Goal: Information Seeking & Learning: Check status

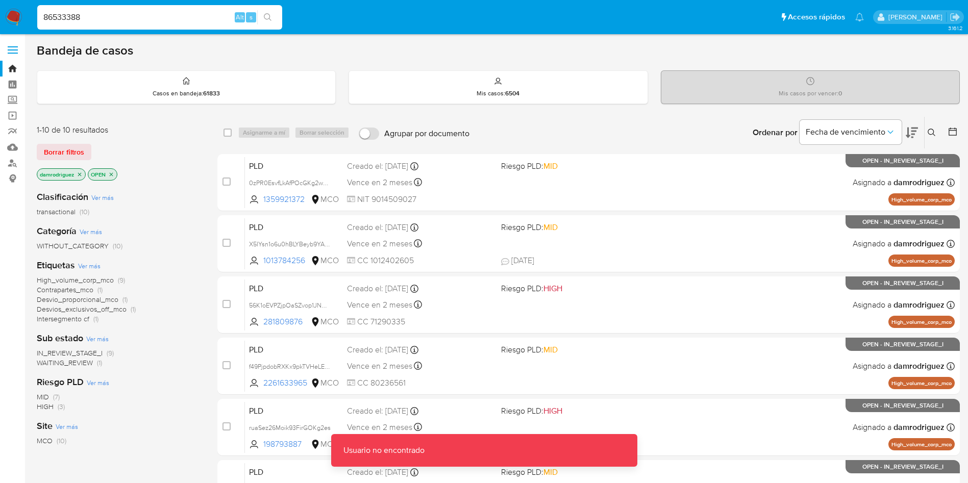
click at [149, 17] on input "86533388" at bounding box center [159, 17] width 245 height 13
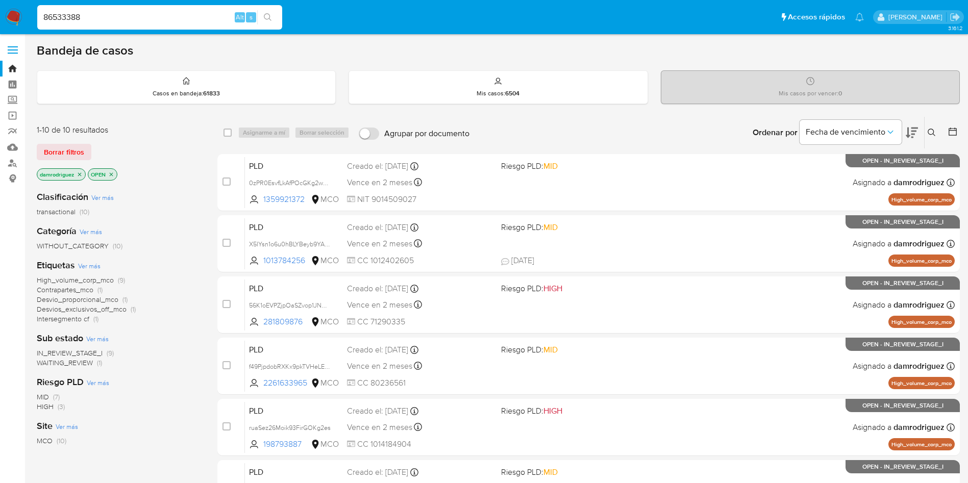
type input "86533388"
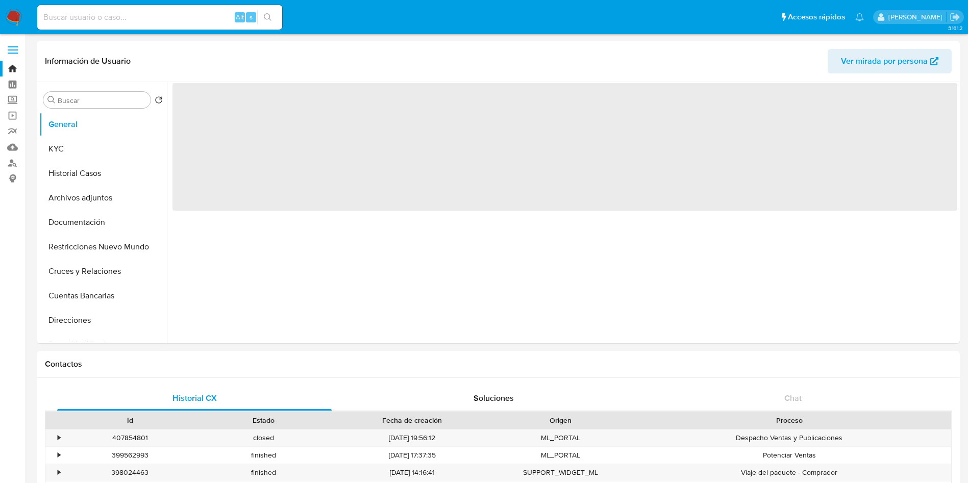
select select "10"
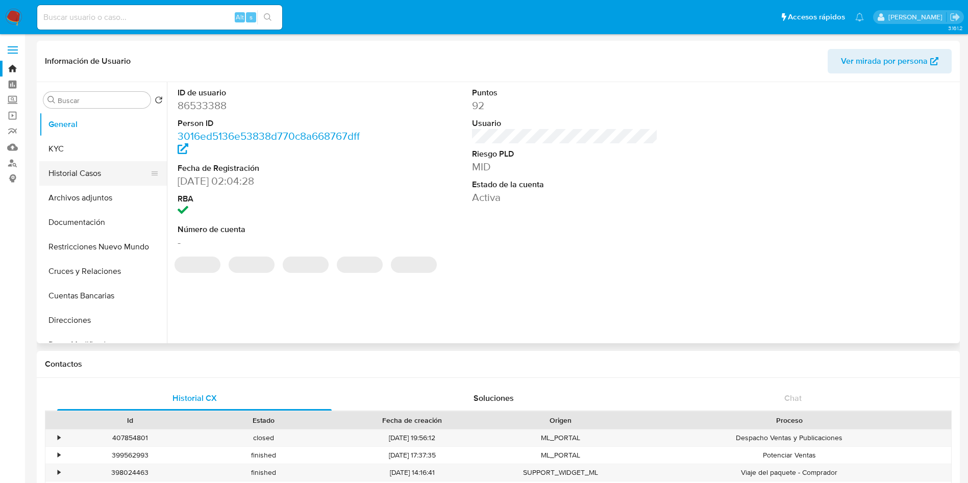
click at [63, 162] on button "Historial Casos" at bounding box center [98, 173] width 119 height 24
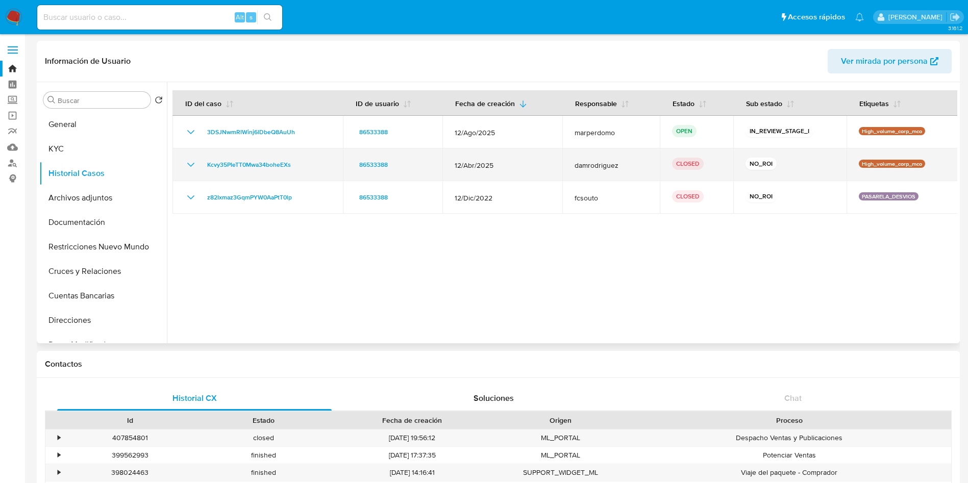
click at [190, 164] on icon "Mostrar/Ocultar" at bounding box center [191, 165] width 12 height 12
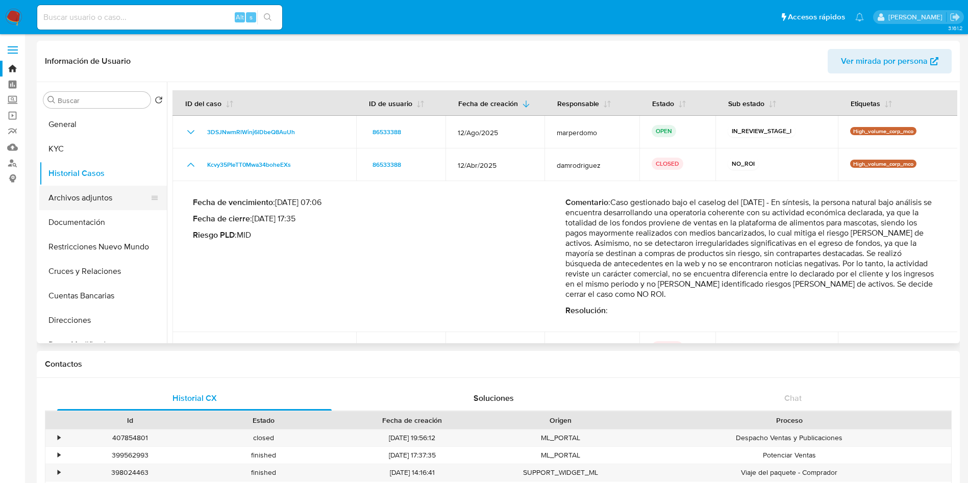
click at [98, 201] on button "Archivos adjuntos" at bounding box center [98, 198] width 119 height 24
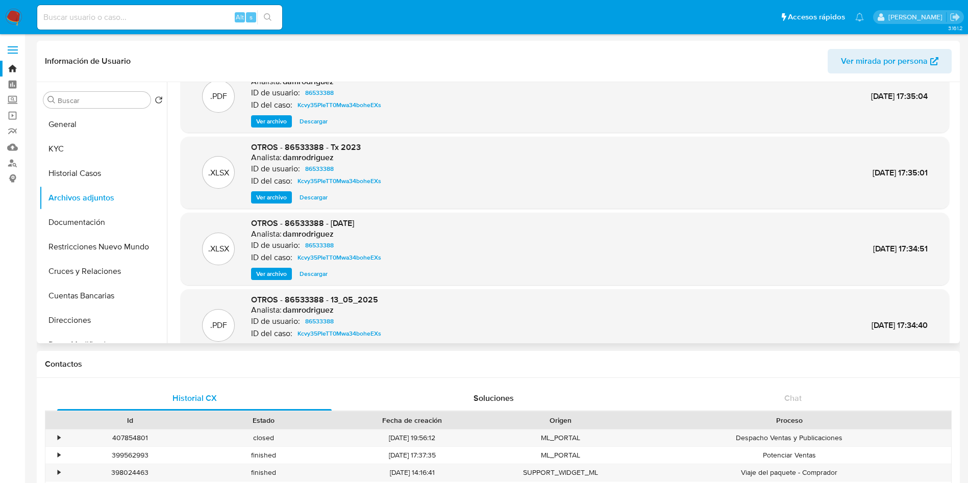
scroll to position [77, 0]
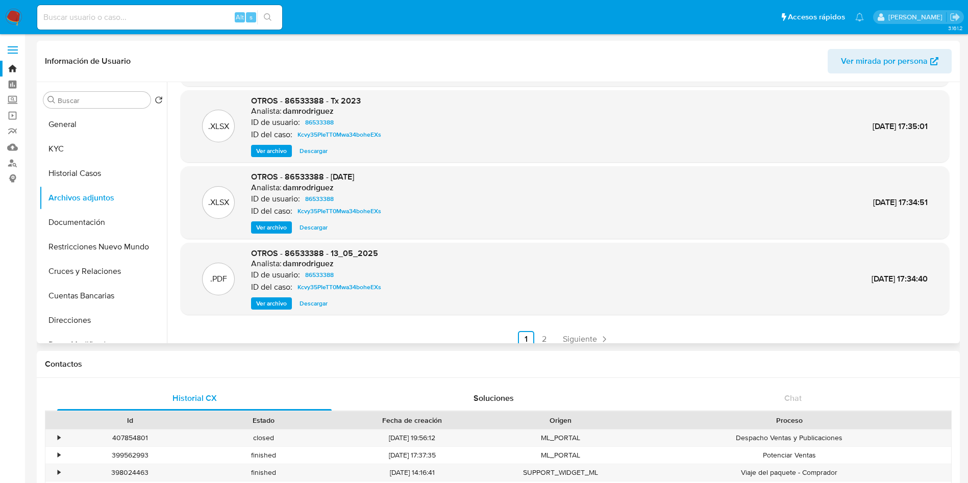
click at [275, 298] on span "Ver archivo" at bounding box center [271, 303] width 31 height 10
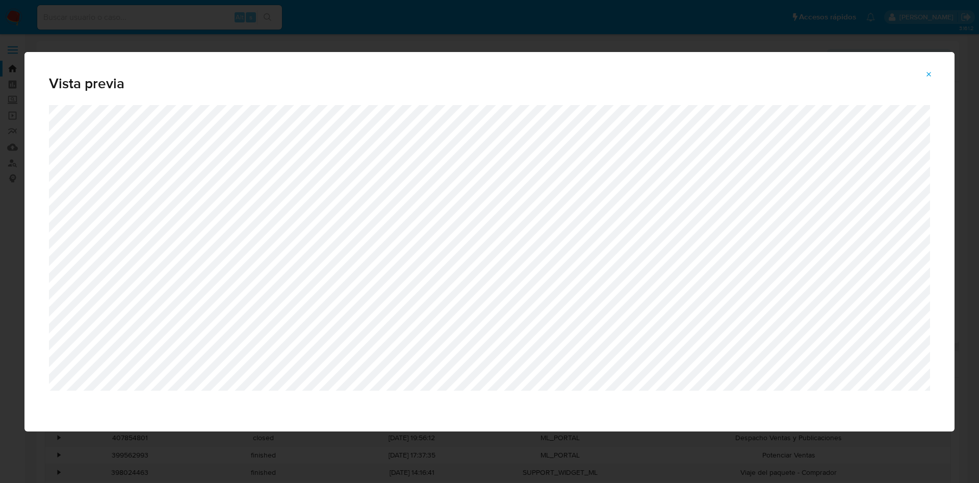
click at [366, 40] on div "Vista previa" at bounding box center [489, 241] width 979 height 483
click at [930, 74] on icon "Attachment preview" at bounding box center [929, 74] width 5 height 5
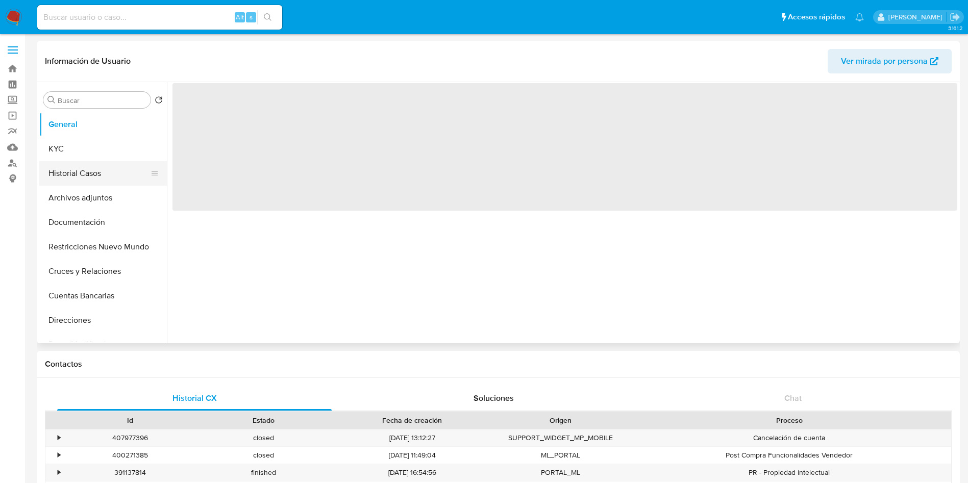
select select "10"
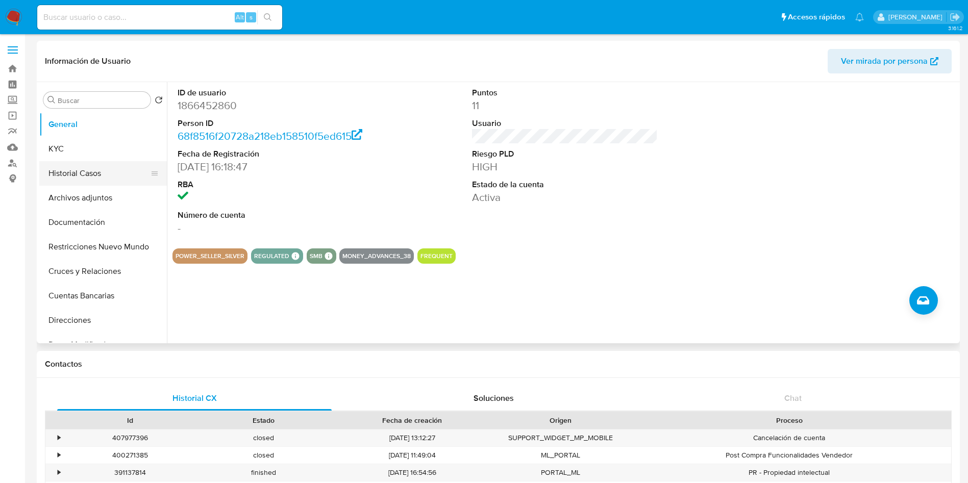
click at [77, 174] on button "Historial Casos" at bounding box center [98, 173] width 119 height 24
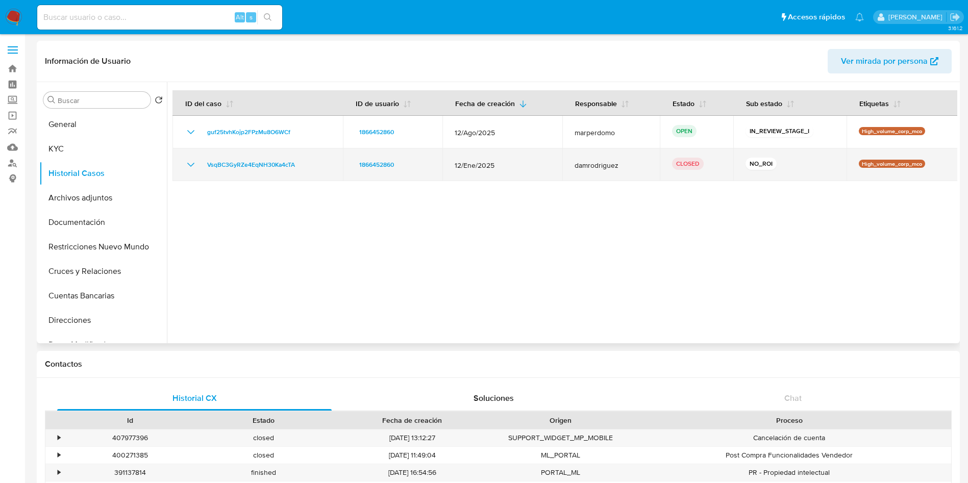
click at [189, 168] on icon "Mostrar/Ocultar" at bounding box center [191, 165] width 12 height 12
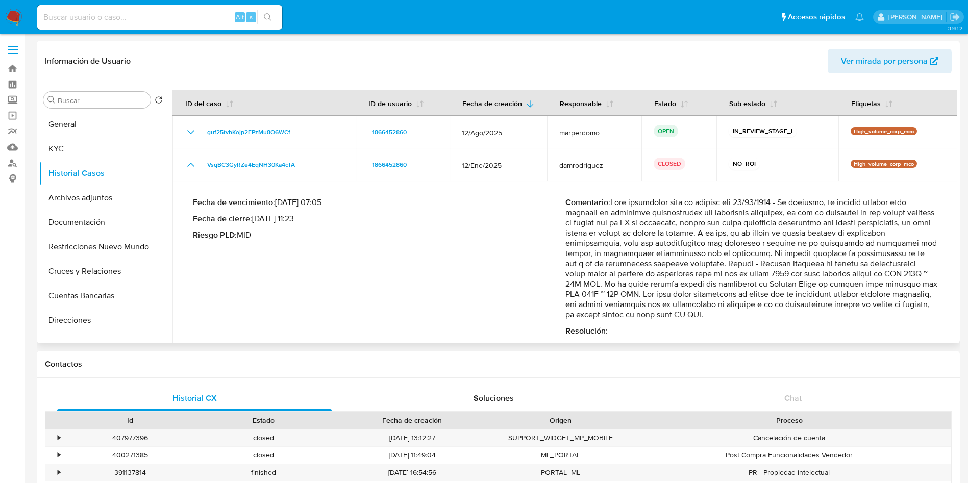
drag, startPoint x: 825, startPoint y: 262, endPoint x: 760, endPoint y: 295, distance: 72.8
click at [760, 295] on p "Comentario :" at bounding box center [751, 258] width 372 height 122
click at [62, 120] on button "General" at bounding box center [98, 124] width 119 height 24
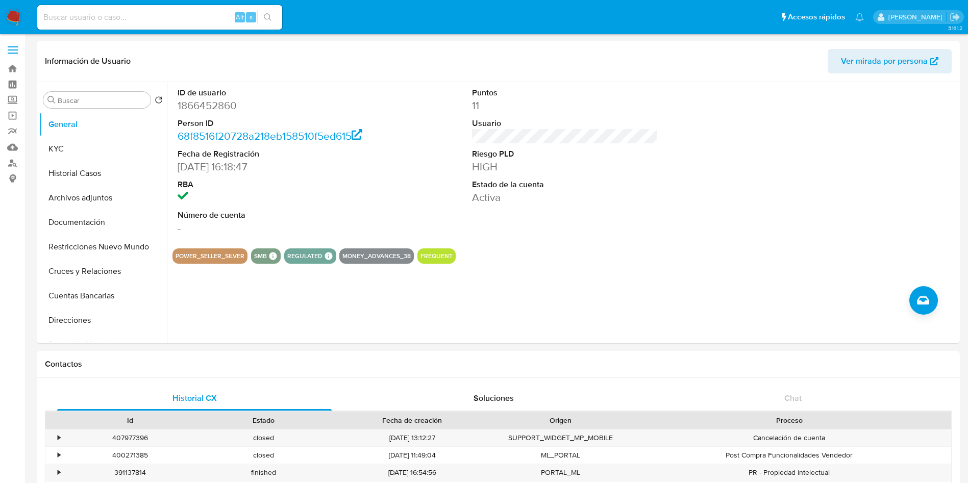
click at [18, 17] on img at bounding box center [13, 17] width 17 height 17
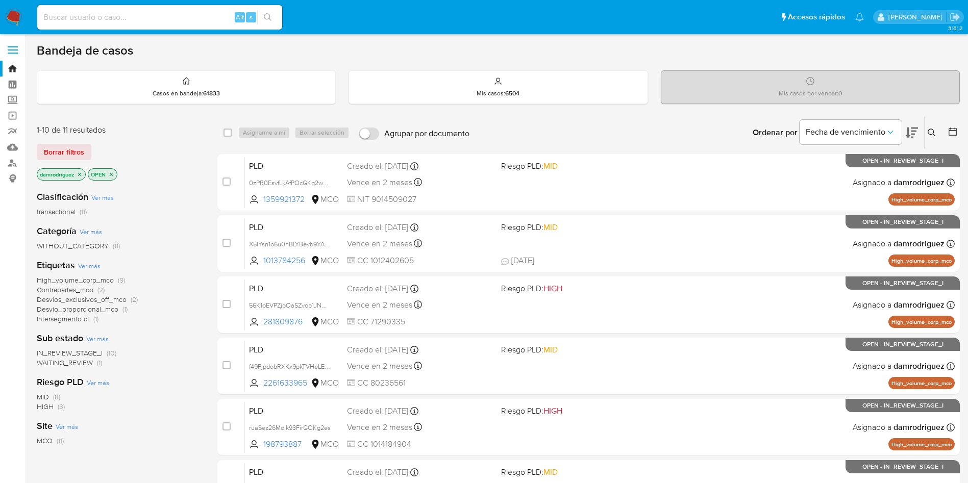
click at [954, 129] on icon at bounding box center [952, 132] width 8 height 8
click at [952, 133] on icon at bounding box center [952, 132] width 10 height 10
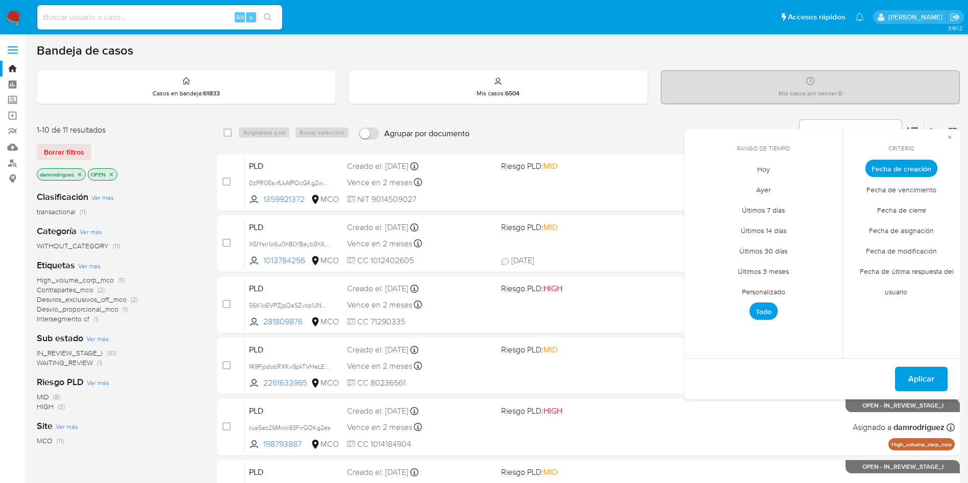
click at [772, 293] on span "Personalizado" at bounding box center [763, 291] width 65 height 21
click at [700, 187] on icon "Mes anterior" at bounding box center [700, 187] width 12 height 12
click at [704, 268] on button "11" at bounding box center [702, 266] width 16 height 16
click at [745, 266] on button "13" at bounding box center [743, 266] width 16 height 16
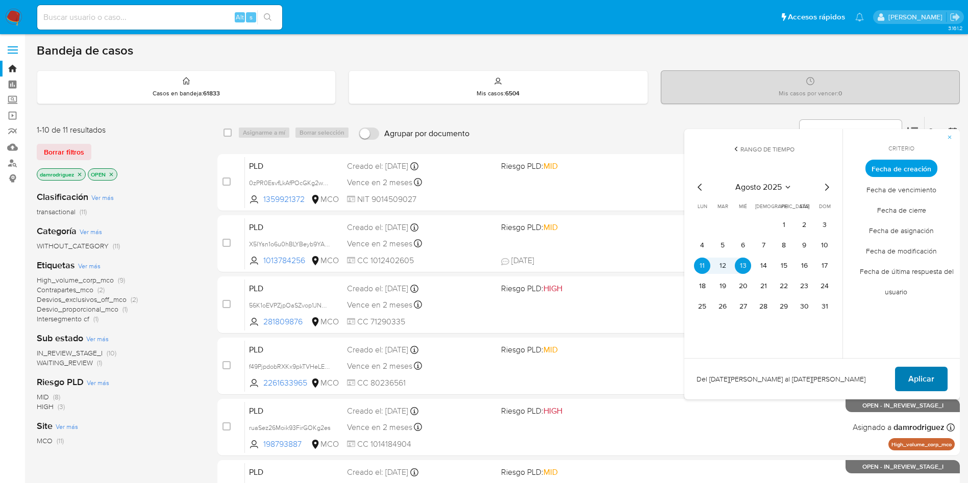
click at [915, 375] on span "Aplicar" at bounding box center [921, 379] width 26 height 22
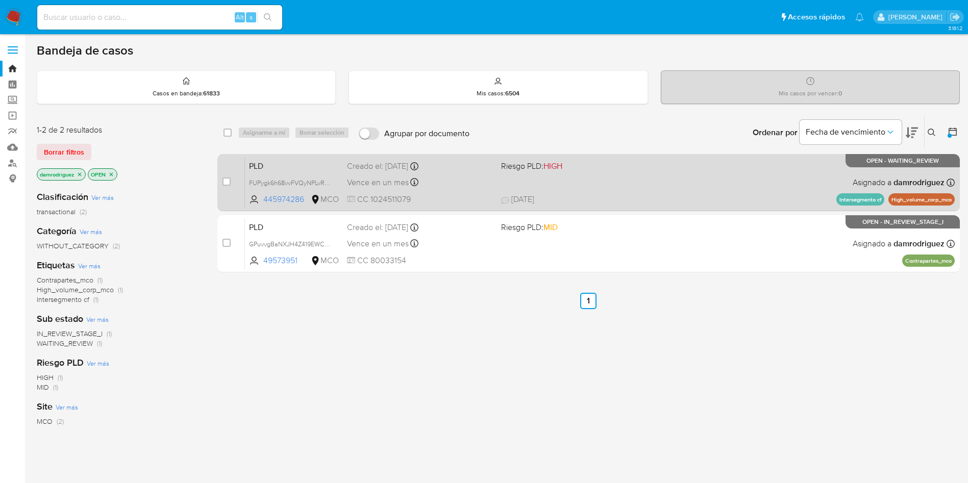
click at [279, 164] on span "PLD" at bounding box center [294, 165] width 90 height 13
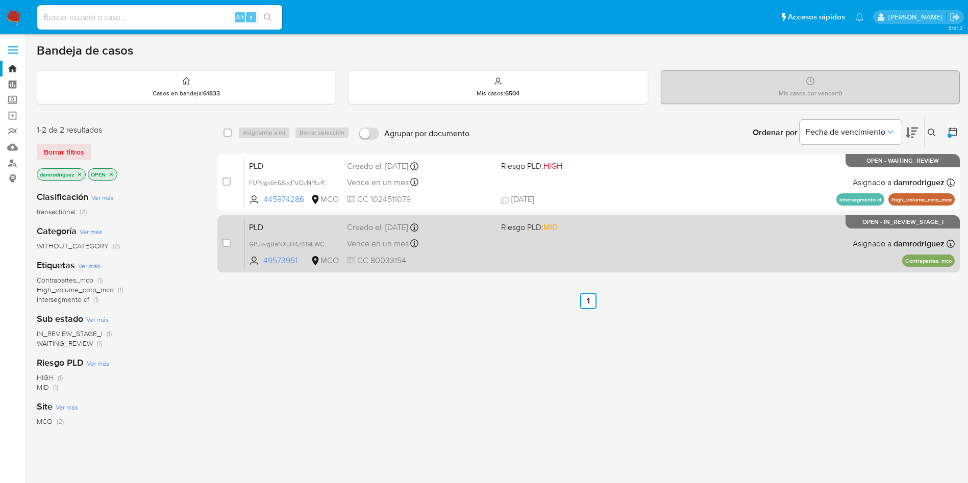
click at [280, 224] on span "PLD" at bounding box center [294, 226] width 90 height 13
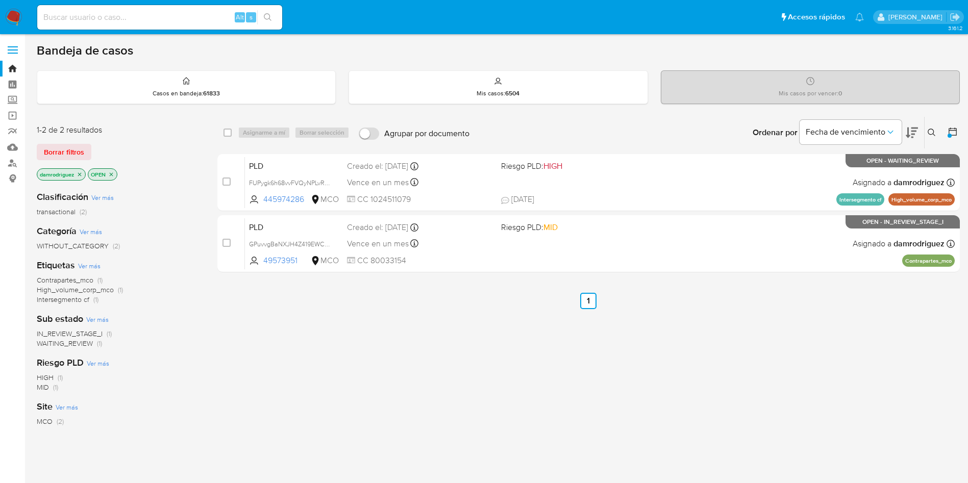
click at [19, 13] on img at bounding box center [13, 17] width 17 height 17
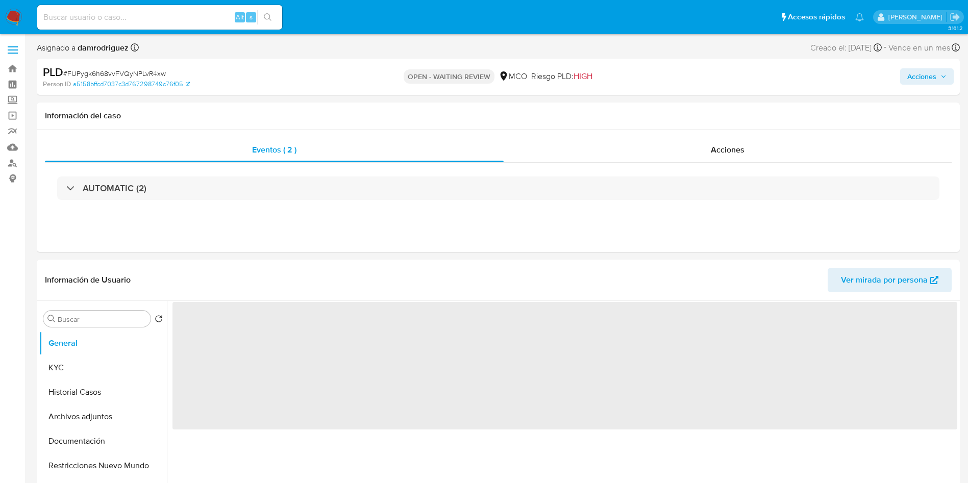
select select "10"
click at [89, 384] on button "Historial Casos" at bounding box center [98, 392] width 119 height 24
select select "10"
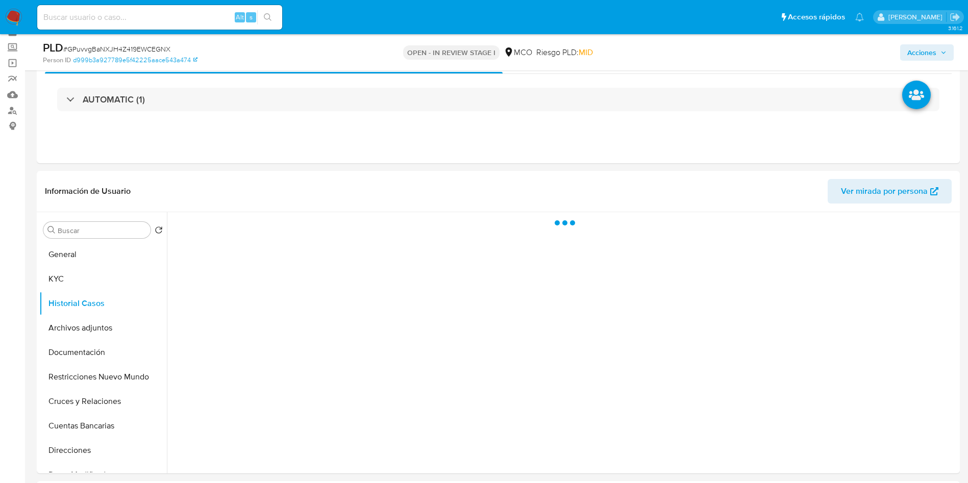
scroll to position [77, 0]
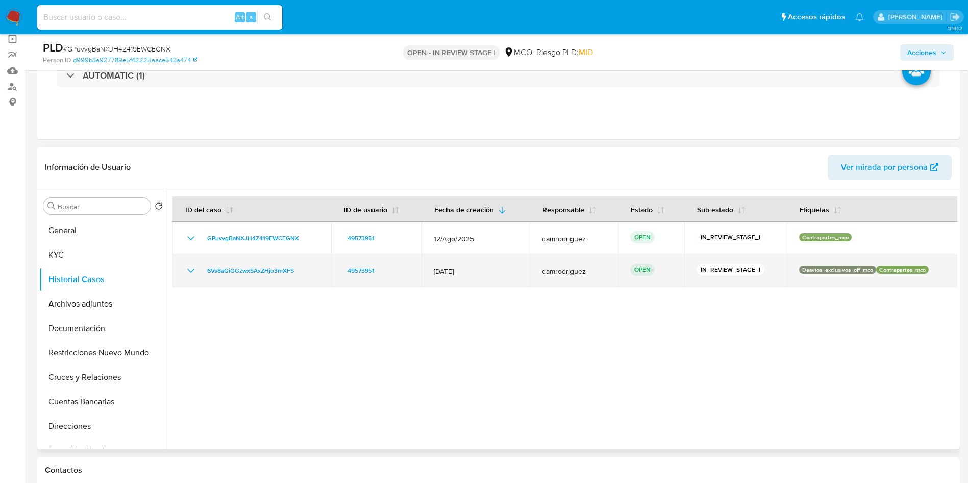
drag, startPoint x: 298, startPoint y: 272, endPoint x: 200, endPoint y: 271, distance: 98.5
click at [200, 271] on div "6Vs8aGiGGzwxSAxZHjo3mXFS" at bounding box center [252, 271] width 134 height 12
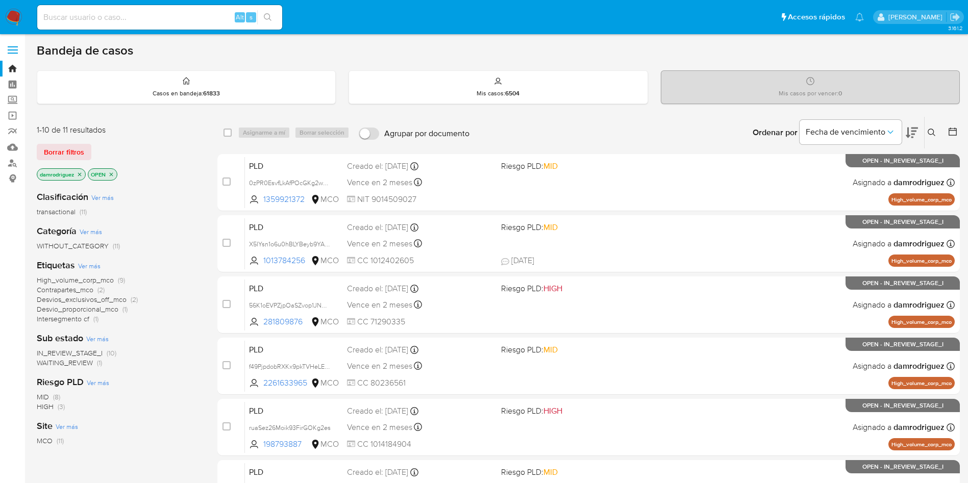
click at [910, 129] on icon at bounding box center [911, 133] width 12 height 12
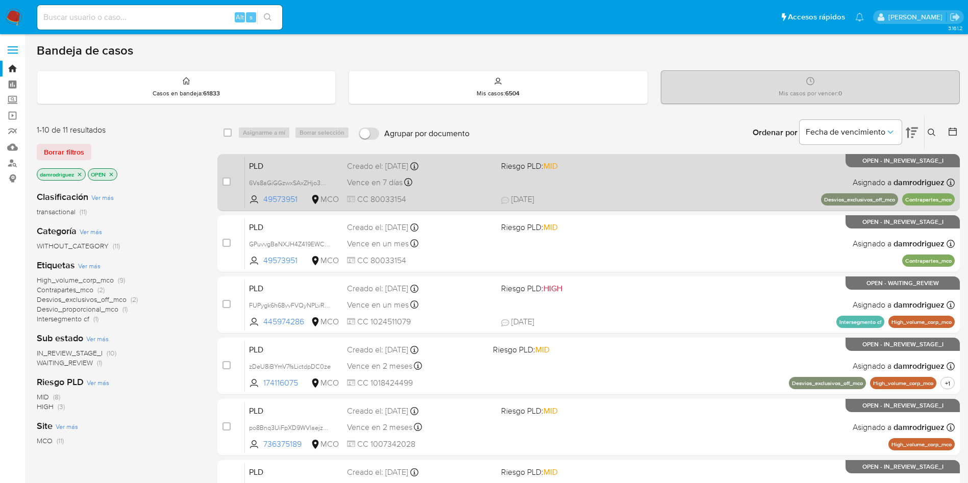
click at [273, 160] on span "PLD" at bounding box center [294, 165] width 90 height 13
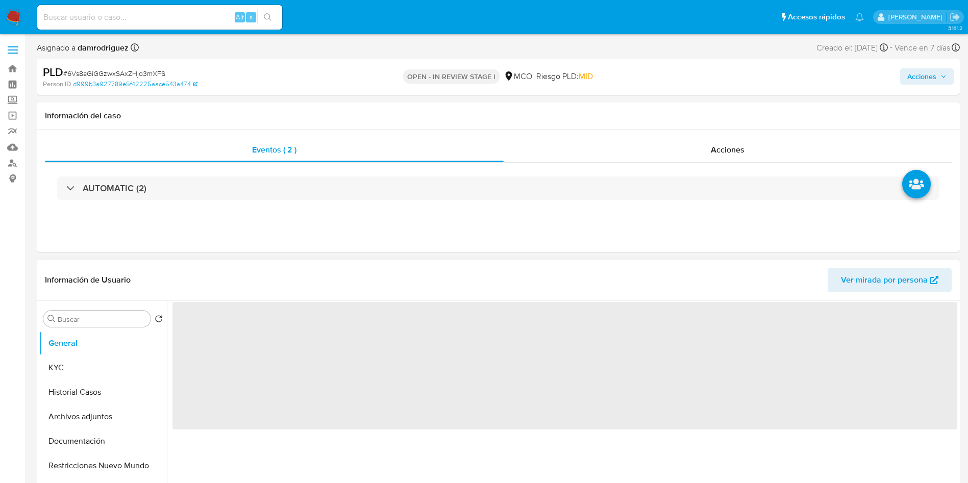
select select "10"
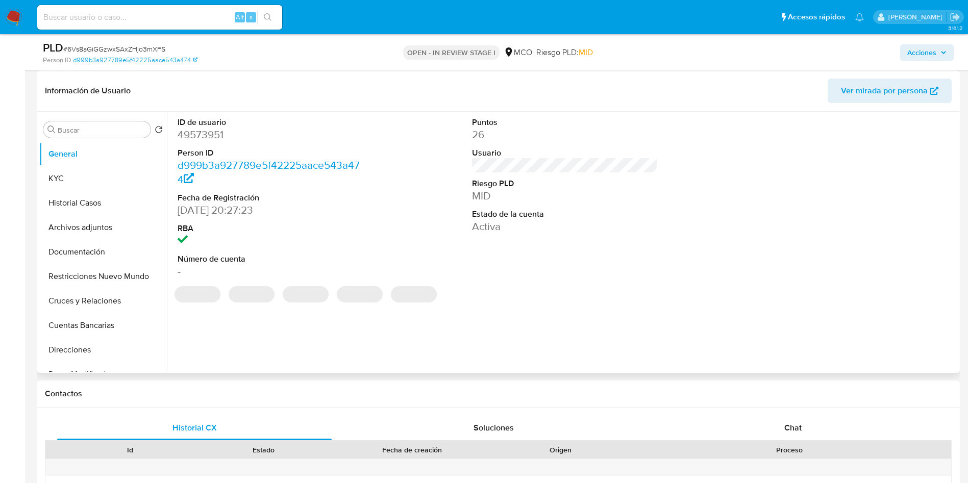
scroll to position [230, 0]
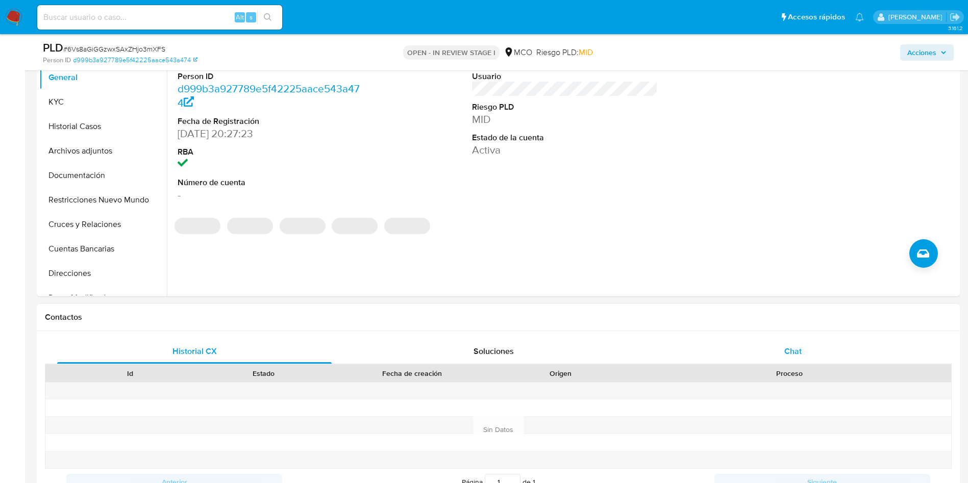
click at [790, 357] on div "Chat" at bounding box center [793, 351] width 274 height 24
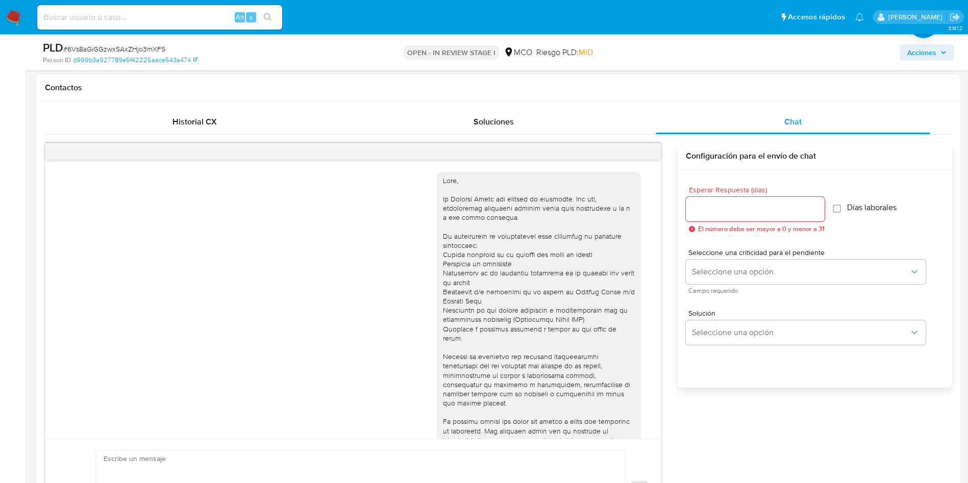
scroll to position [343, 0]
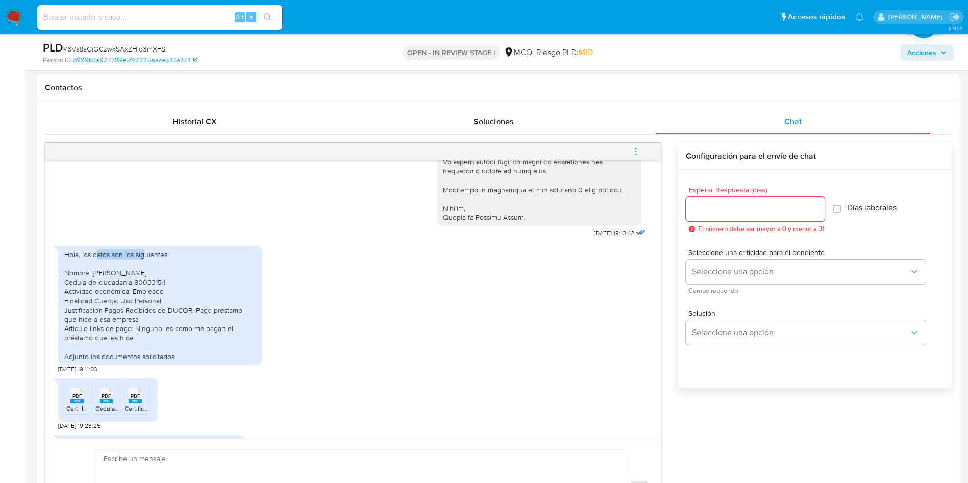
drag, startPoint x: 97, startPoint y: 223, endPoint x: 152, endPoint y: 223, distance: 54.1
click at [152, 250] on div "Hola, los datos son los siguientes: Nombre: Carlos Andres Bohorquez Murcia Cedu…" at bounding box center [160, 305] width 192 height 111
drag, startPoint x: 79, startPoint y: 245, endPoint x: 153, endPoint y: 242, distance: 74.6
click at [136, 250] on div "Hola, los datos son los siguientes: Nombre: Carlos Andres Bohorquez Murcia Cedu…" at bounding box center [160, 305] width 192 height 111
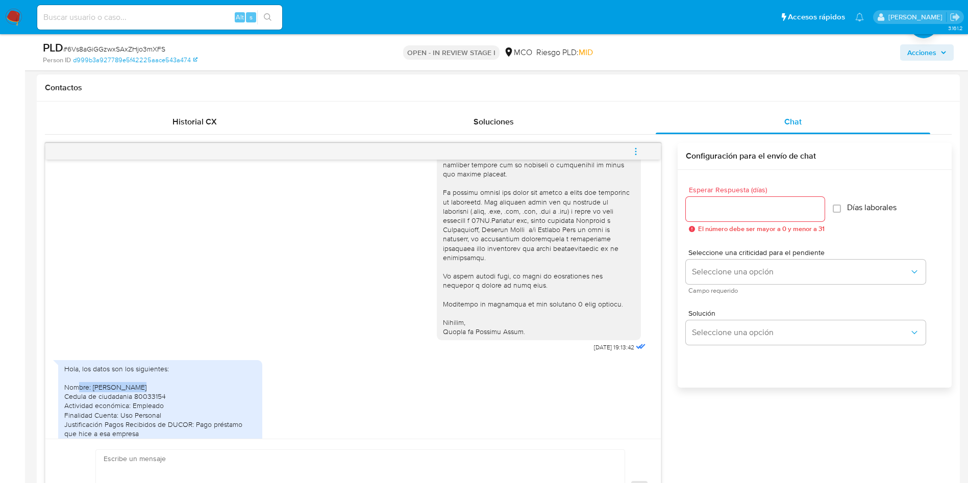
scroll to position [343, 0]
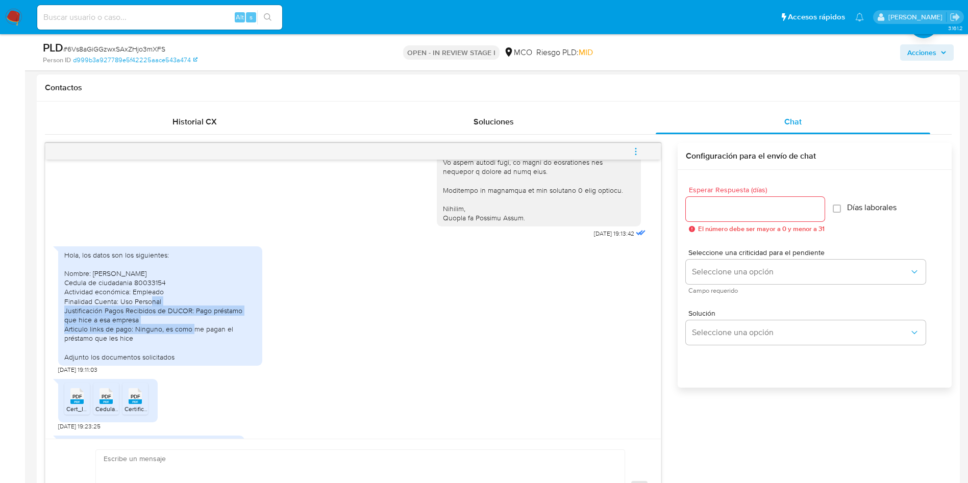
drag, startPoint x: 94, startPoint y: 270, endPoint x: 138, endPoint y: 300, distance: 52.8
click at [135, 299] on div "Hola, los datos son los siguientes: Nombre: Carlos Andres Bohorquez Murcia Cedu…" at bounding box center [160, 305] width 192 height 111
drag, startPoint x: 170, startPoint y: 300, endPoint x: 216, endPoint y: 300, distance: 45.9
click at [216, 300] on div "Hola, los datos son los siguientes: Nombre: Carlos Andres Bohorquez Murcia Cedu…" at bounding box center [160, 305] width 192 height 111
drag, startPoint x: 107, startPoint y: 311, endPoint x: 135, endPoint y: 311, distance: 28.1
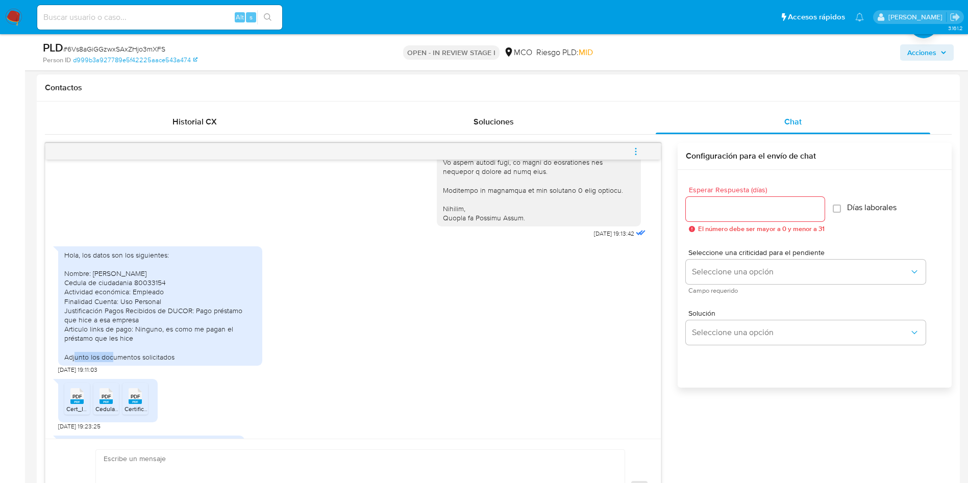
click at [135, 311] on div "Hola, los datos son los siguientes: Nombre: Carlos Andres Bohorquez Murcia Cedu…" at bounding box center [160, 305] width 192 height 111
drag, startPoint x: 136, startPoint y: 284, endPoint x: 253, endPoint y: 283, distance: 116.3
click at [253, 283] on div "Hola, los datos son los siguientes: Nombre: Carlos Andres Bohorquez Murcia Cedu…" at bounding box center [160, 305] width 192 height 111
drag, startPoint x: 71, startPoint y: 295, endPoint x: 125, endPoint y: 291, distance: 54.7
click at [125, 291] on div "Hola, los datos son los siguientes: Nombre: Carlos Andres Bohorquez Murcia Cedu…" at bounding box center [160, 305] width 192 height 111
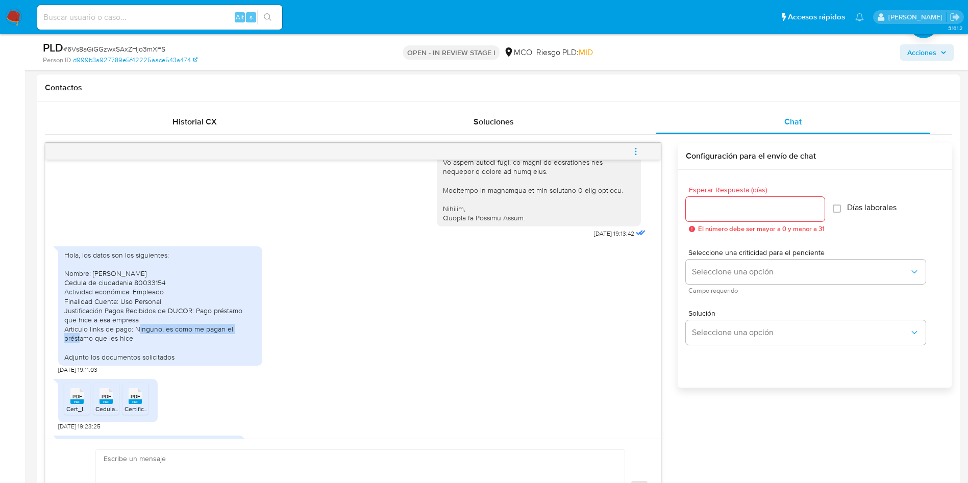
drag, startPoint x: 92, startPoint y: 305, endPoint x: 208, endPoint y: 299, distance: 115.9
click at [198, 300] on div "Hola, los datos son los siguientes: Nombre: Carlos Andres Bohorquez Murcia Cedu…" at bounding box center [160, 305] width 192 height 111
click at [165, 311] on div "Hola, los datos son los siguientes: Nombre: Carlos Andres Bohorquez Murcia Cedu…" at bounding box center [160, 305] width 192 height 111
drag, startPoint x: 86, startPoint y: 311, endPoint x: 148, endPoint y: 310, distance: 61.7
click at [148, 310] on div "Hola, los datos son los siguientes: Nombre: Carlos Andres Bohorquez Murcia Cedu…" at bounding box center [160, 305] width 192 height 111
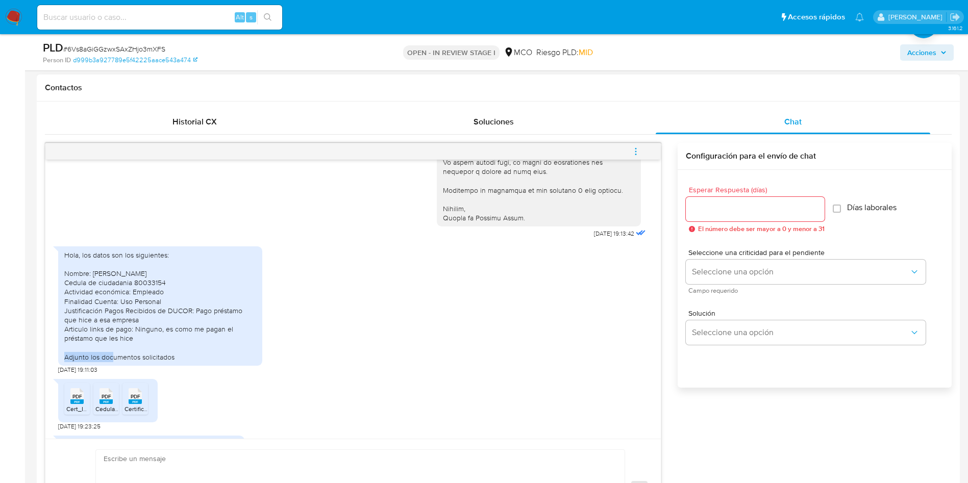
drag, startPoint x: 107, startPoint y: 335, endPoint x: 145, endPoint y: 334, distance: 37.8
click at [140, 334] on div "Hola, los datos son los siguientes: Nombre: Carlos Andres Bohorquez Murcia Cedu…" at bounding box center [160, 305] width 204 height 119
drag, startPoint x: 92, startPoint y: 230, endPoint x: 148, endPoint y: 232, distance: 56.2
click at [153, 250] on div "Hola, los datos son los siguientes: Nombre: Carlos Andres Bohorquez Murcia Cedu…" at bounding box center [160, 305] width 192 height 111
drag, startPoint x: 118, startPoint y: 244, endPoint x: 183, endPoint y: 243, distance: 64.8
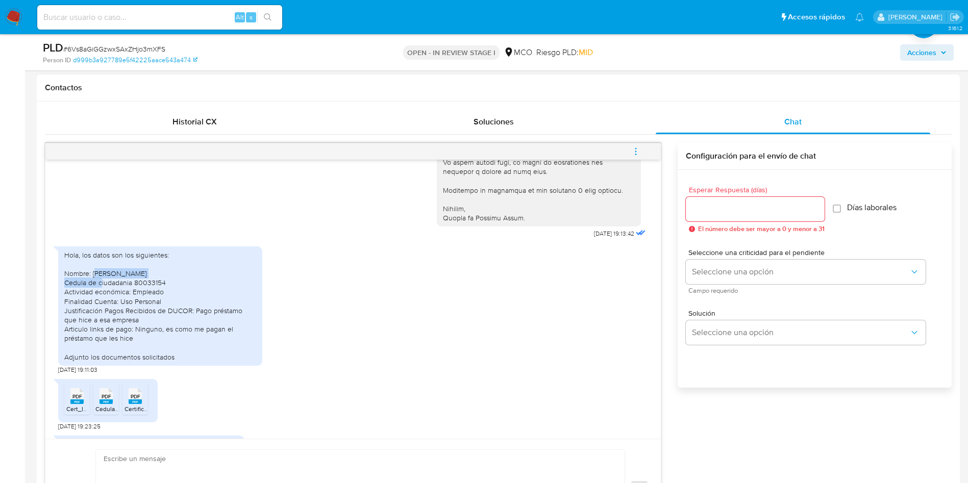
click at [183, 250] on div "Hola, los datos son los siguientes: Nombre: Carlos Andres Bohorquez Murcia Cedu…" at bounding box center [160, 305] width 192 height 111
drag, startPoint x: 118, startPoint y: 255, endPoint x: 169, endPoint y: 253, distance: 51.1
click at [169, 253] on div "Hola, los datos son los siguientes: Nombre: Carlos Andres Bohorquez Murcia Cedu…" at bounding box center [160, 305] width 192 height 111
drag, startPoint x: 76, startPoint y: 264, endPoint x: 161, endPoint y: 261, distance: 84.7
click at [161, 261] on div "Hola, los datos son los siguientes: Nombre: Carlos Andres Bohorquez Murcia Cedu…" at bounding box center [160, 305] width 192 height 111
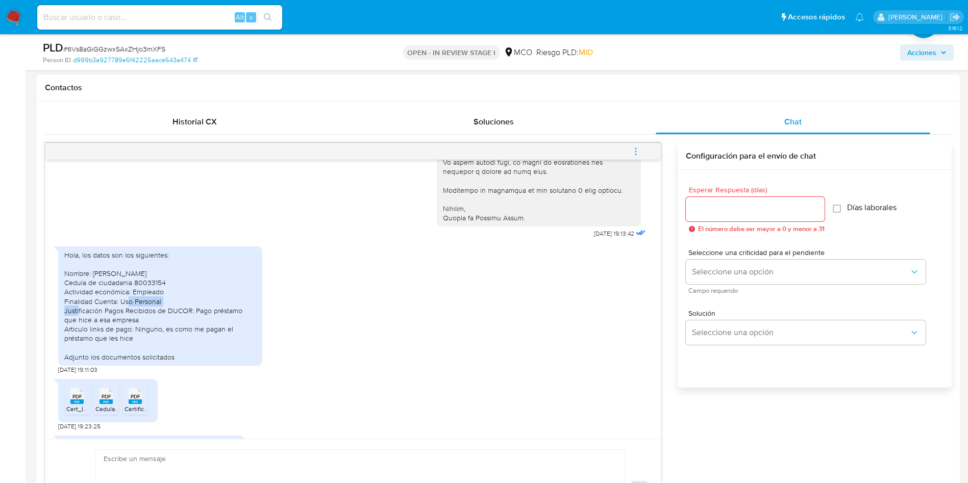
drag, startPoint x: 72, startPoint y: 274, endPoint x: 145, endPoint y: 270, distance: 73.1
click at [145, 270] on div "Hola, los datos son los siguientes: Nombre: Carlos Andres Bohorquez Murcia Cedu…" at bounding box center [160, 305] width 192 height 111
drag, startPoint x: 95, startPoint y: 284, endPoint x: 186, endPoint y: 281, distance: 90.3
click at [186, 281] on div "Hola, los datos son los siguientes: Nombre: Carlos Andres Bohorquez Murcia Cedu…" at bounding box center [160, 305] width 192 height 111
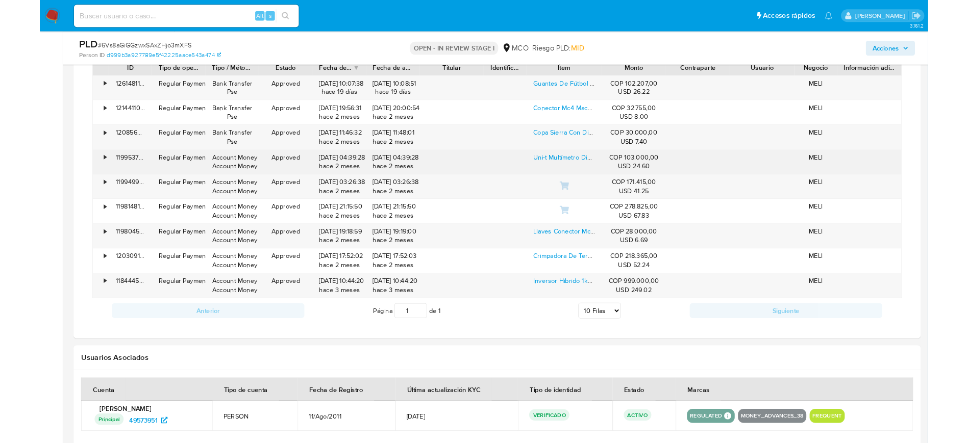
scroll to position [1071, 0]
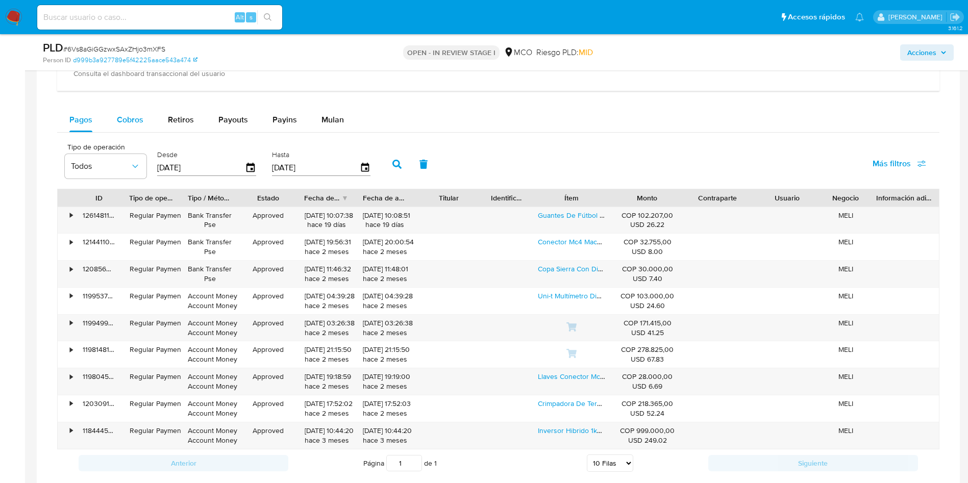
click at [127, 128] on div "Cobros" at bounding box center [130, 120] width 27 height 24
select select "10"
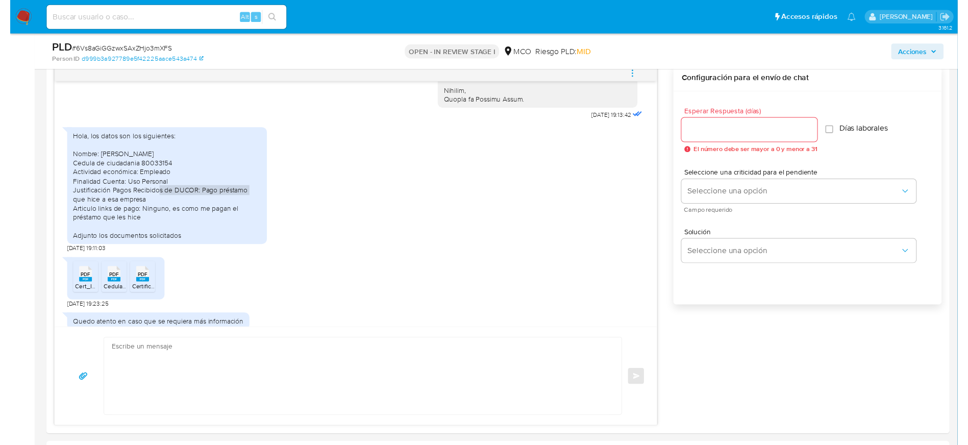
scroll to position [383, 0]
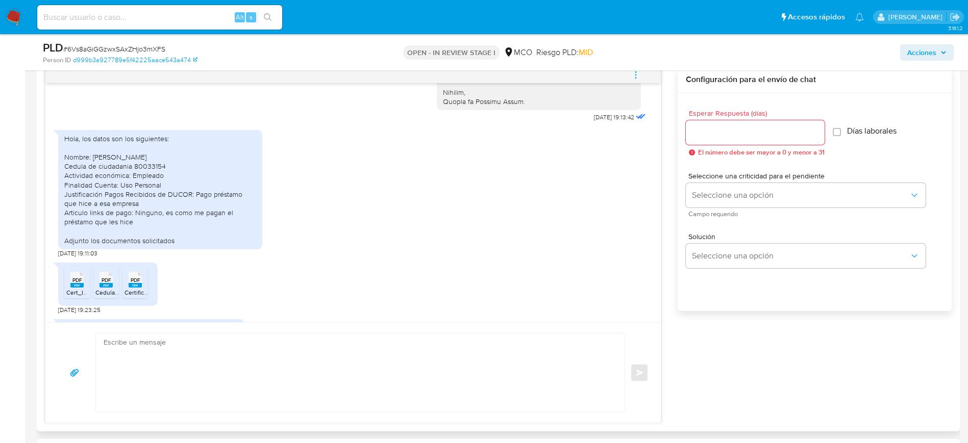
click at [250, 134] on div "Hola, los datos son los siguientes: Nombre: Carlos Andres Bohorquez Murcia Cedu…" at bounding box center [160, 189] width 192 height 111
drag, startPoint x: 71, startPoint y: 167, endPoint x: 87, endPoint y: 167, distance: 15.3
click at [85, 167] on div "Hola, los datos son los siguientes: Nombre: Carlos Andres Bohorquez Murcia Cedu…" at bounding box center [160, 189] width 192 height 111
drag, startPoint x: 109, startPoint y: 166, endPoint x: 188, endPoint y: 166, distance: 79.6
click at [188, 166] on div "Hola, los datos son los siguientes: Nombre: Carlos Andres Bohorquez Murcia Cedu…" at bounding box center [160, 189] width 192 height 111
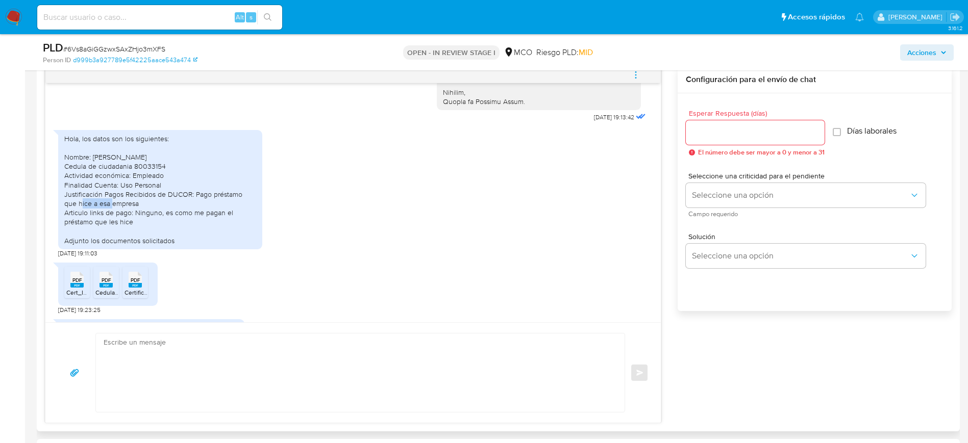
drag, startPoint x: 203, startPoint y: 167, endPoint x: 241, endPoint y: 166, distance: 37.8
click at [241, 166] on div "Hola, los datos son los siguientes: Nombre: Carlos Andres Bohorquez Murcia Cedu…" at bounding box center [160, 189] width 192 height 111
drag, startPoint x: 90, startPoint y: 176, endPoint x: 129, endPoint y: 175, distance: 38.3
click at [129, 175] on div "Hola, los datos son los siguientes: Nombre: Carlos Andres Bohorquez Murcia Cedu…" at bounding box center [160, 189] width 204 height 119
click at [144, 174] on div "Hola, los datos son los siguientes: Nombre: Carlos Andres Bohorquez Murcia Cedu…" at bounding box center [160, 189] width 192 height 111
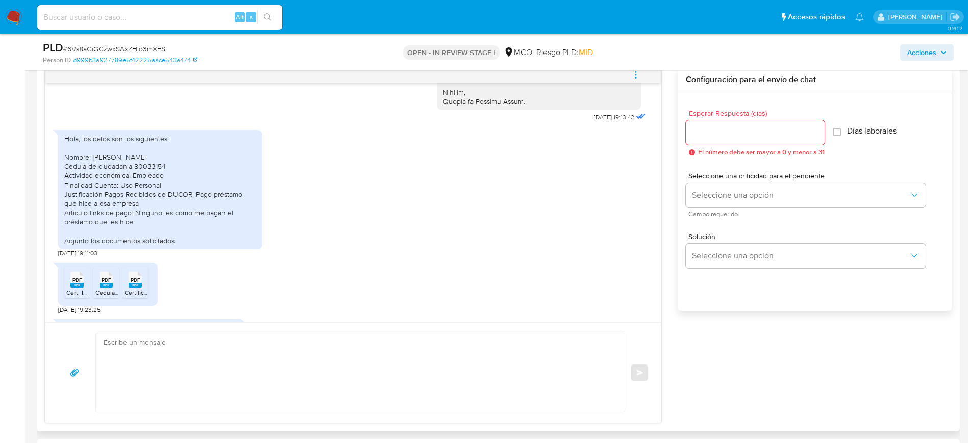
drag, startPoint x: 76, startPoint y: 181, endPoint x: 122, endPoint y: 187, distance: 46.3
click at [121, 187] on div "Hola, los datos son los siguientes: Nombre: Carlos Andres Bohorquez Murcia Cedu…" at bounding box center [160, 189] width 192 height 111
drag, startPoint x: 150, startPoint y: 186, endPoint x: 178, endPoint y: 182, distance: 27.8
click at [169, 184] on div "Hola, los datos son los siguientes: Nombre: Carlos Andres Bohorquez Murcia Cedu…" at bounding box center [160, 189] width 192 height 111
drag, startPoint x: 185, startPoint y: 182, endPoint x: 228, endPoint y: 183, distance: 42.4
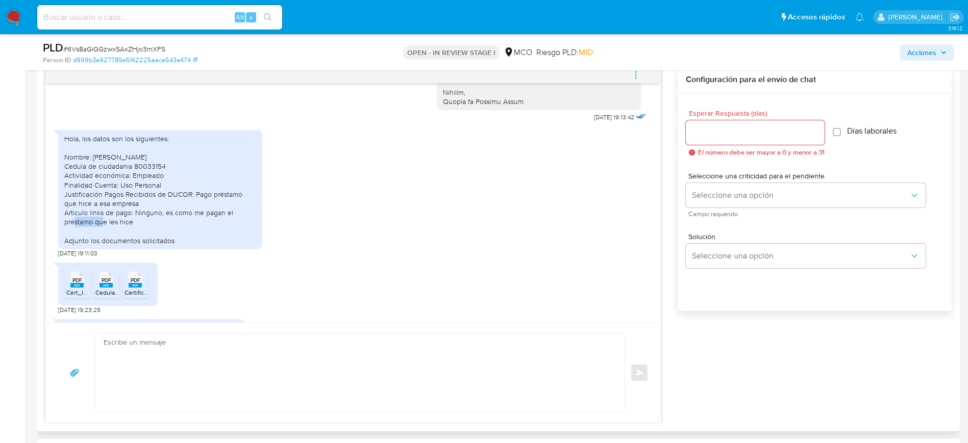
click at [228, 183] on div "Hola, los datos son los siguientes: Nombre: Carlos Andres Bohorquez Murcia Cedu…" at bounding box center [160, 189] width 192 height 111
drag, startPoint x: 80, startPoint y: 197, endPoint x: 130, endPoint y: 198, distance: 50.0
click at [129, 198] on div "Hola, los datos son los siguientes: Nombre: Carlos Andres Bohorquez Murcia Cedu…" at bounding box center [160, 189] width 192 height 111
click at [142, 196] on div "Hola, los datos son los siguientes: Nombre: Carlos Andres Bohorquez Murcia Cedu…" at bounding box center [160, 189] width 192 height 111
click at [81, 283] on rect at bounding box center [76, 285] width 13 height 5
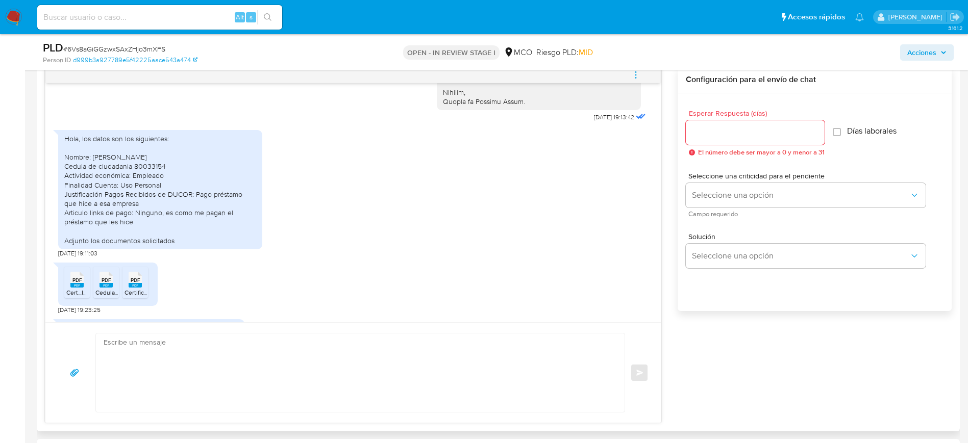
click at [130, 272] on icon at bounding box center [135, 280] width 13 height 16
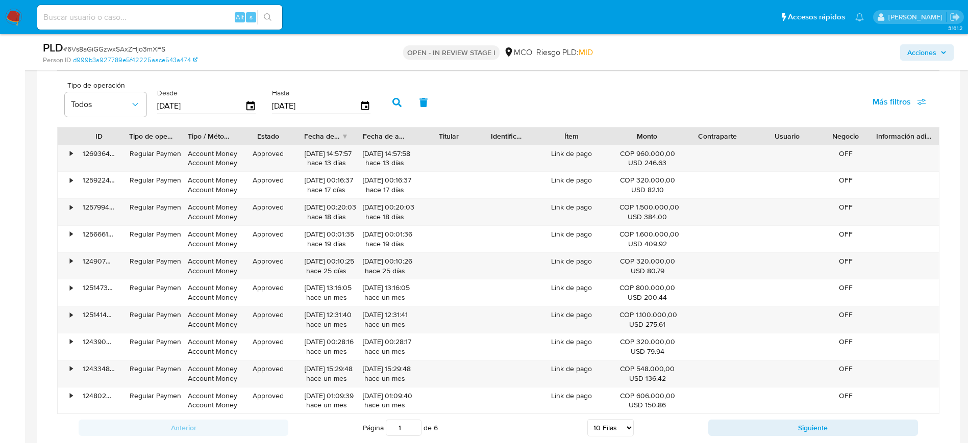
scroll to position [1071, 0]
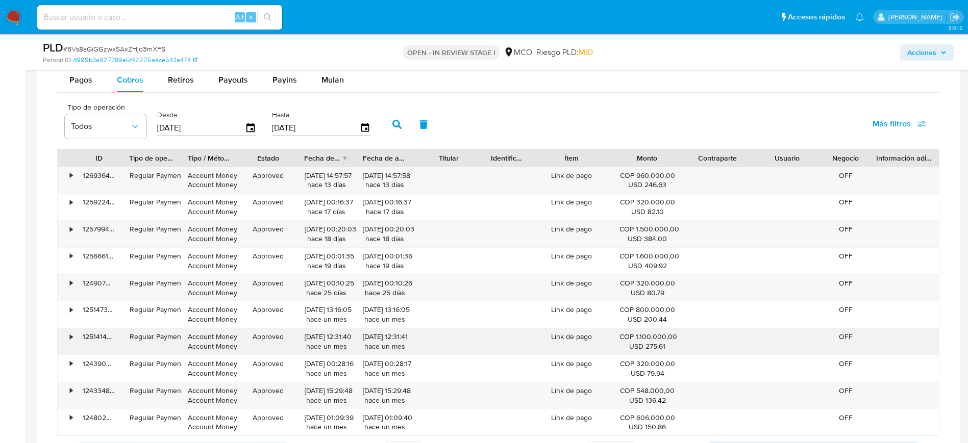
drag, startPoint x: 198, startPoint y: 187, endPoint x: 192, endPoint y: 343, distance: 156.7
click at [192, 343] on div "• 126936425270 Regular Payment Account Money Account Money Approved 20/09/2025 …" at bounding box center [498, 302] width 882 height 270
click at [192, 345] on div "Account Money Account Money" at bounding box center [210, 341] width 44 height 19
click at [433, 296] on div "• 124907058665 Regular Payment Account Money Account Money Approved 09/09/2025 …" at bounding box center [498, 288] width 881 height 27
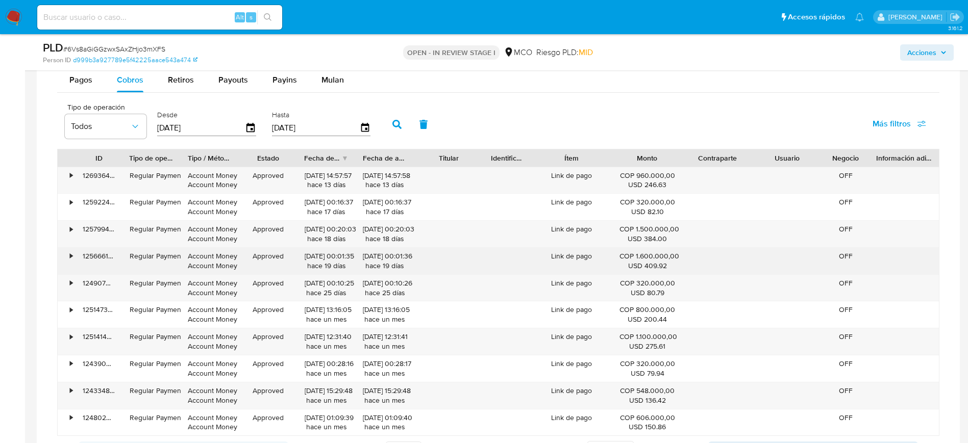
click at [431, 258] on div "• 125666116773 Regular Payment Account Money Account Money Approved 15/09/2025 …" at bounding box center [498, 261] width 881 height 27
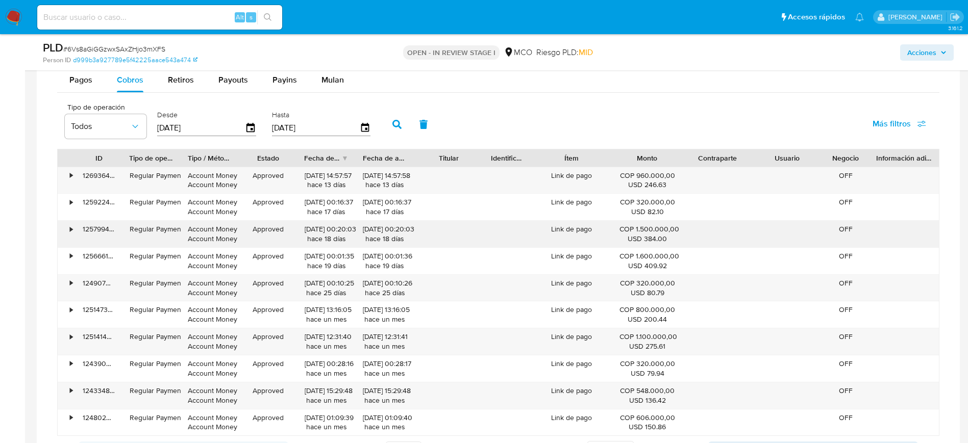
click at [428, 239] on div "• 125799457755 Regular Payment Account Money Account Money Approved 16/09/2025 …" at bounding box center [498, 234] width 881 height 27
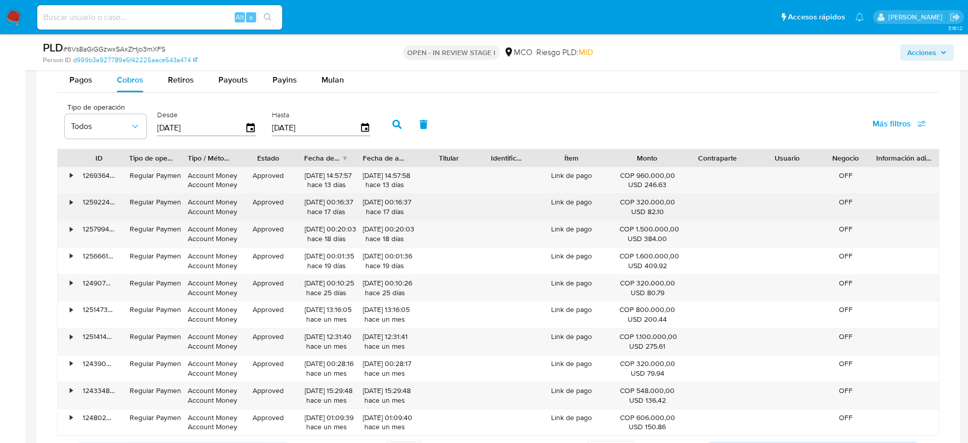
click at [416, 204] on div "• 125922441453 Regular Payment Account Money Account Money Approved 17/09/2025 …" at bounding box center [498, 207] width 881 height 27
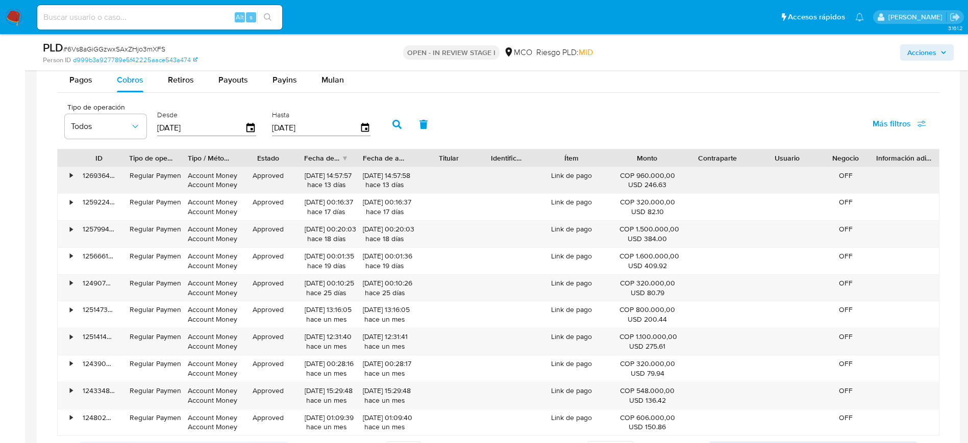
click at [417, 172] on div "• 126936425270 Regular Payment Account Money Account Money Approved 20/09/2025 …" at bounding box center [498, 180] width 881 height 27
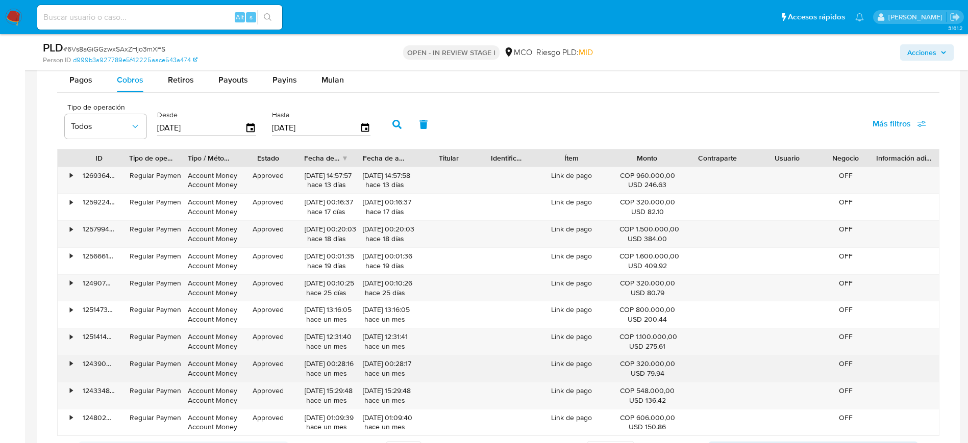
click at [435, 376] on div "• 124390907571 Regular Payment Account Money Account Money Approved 05/09/2025 …" at bounding box center [498, 369] width 881 height 27
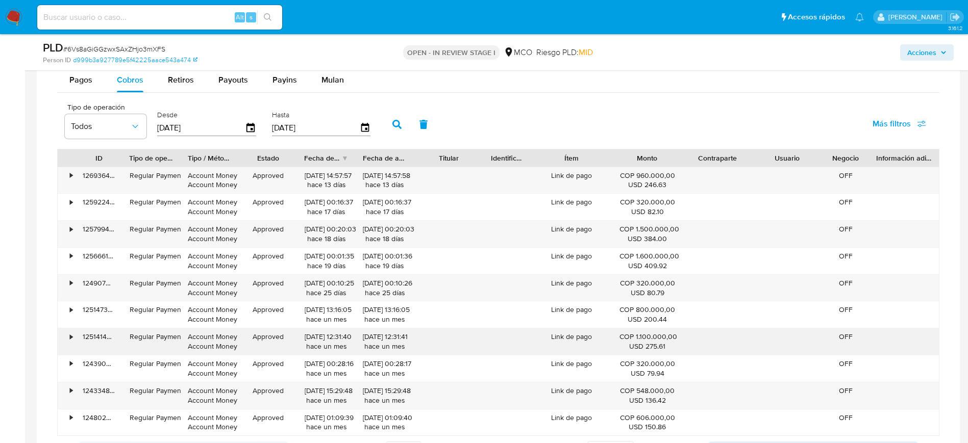
click at [446, 340] on div "• 125141405984 Regular Payment Account Money Account Money Approved 06/09/2025 …" at bounding box center [498, 342] width 881 height 27
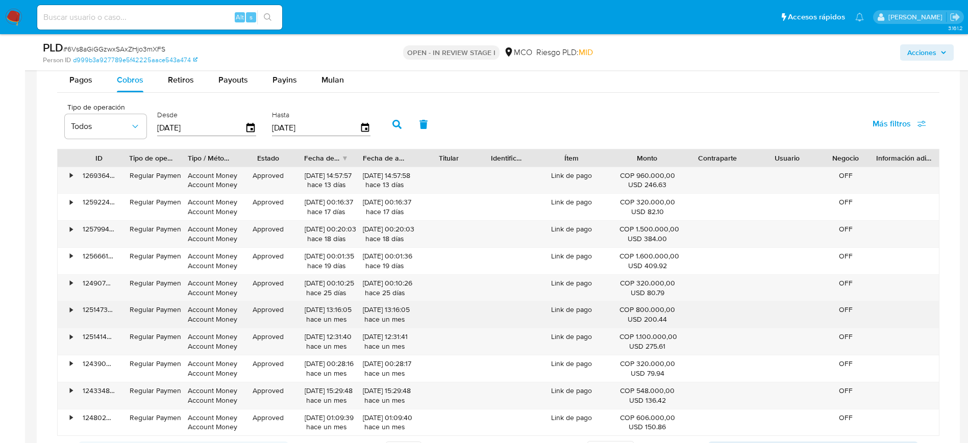
click at [429, 317] on div "• 125147368144 Regular Payment Account Money Account Money Approved 06/09/2025 …" at bounding box center [498, 314] width 881 height 27
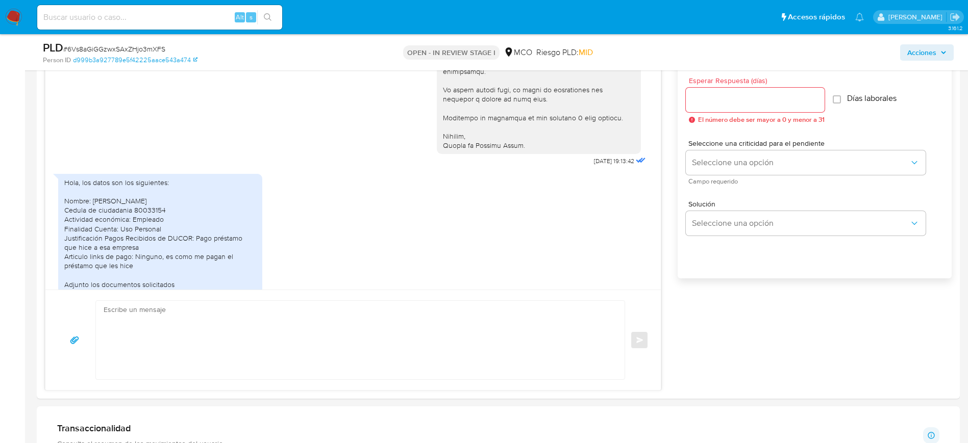
scroll to position [612, 0]
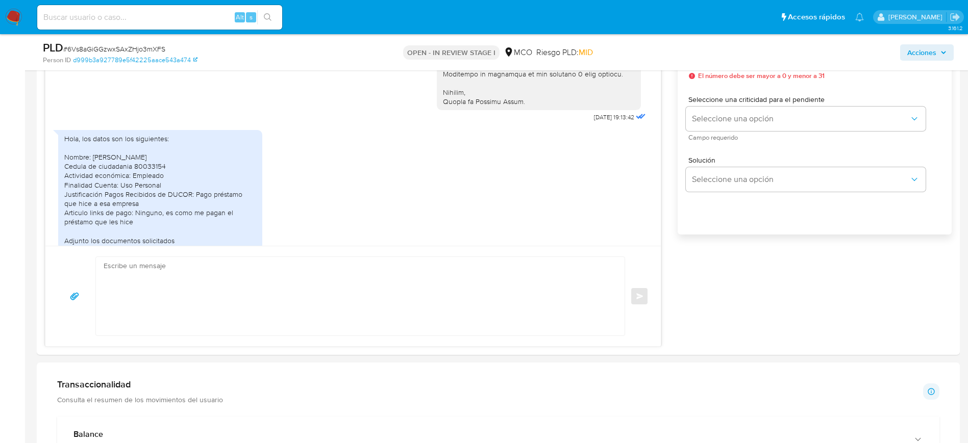
click at [0, 245] on aside "Bandeja Tablero Screening Búsqueda en Listas Watchlist Herramientas Operaciones…" at bounding box center [12, 390] width 25 height 2004
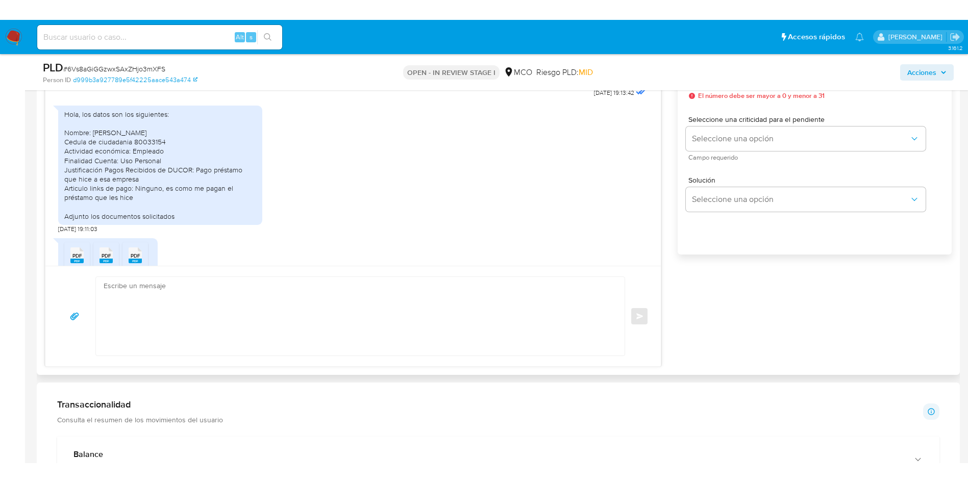
scroll to position [334, 0]
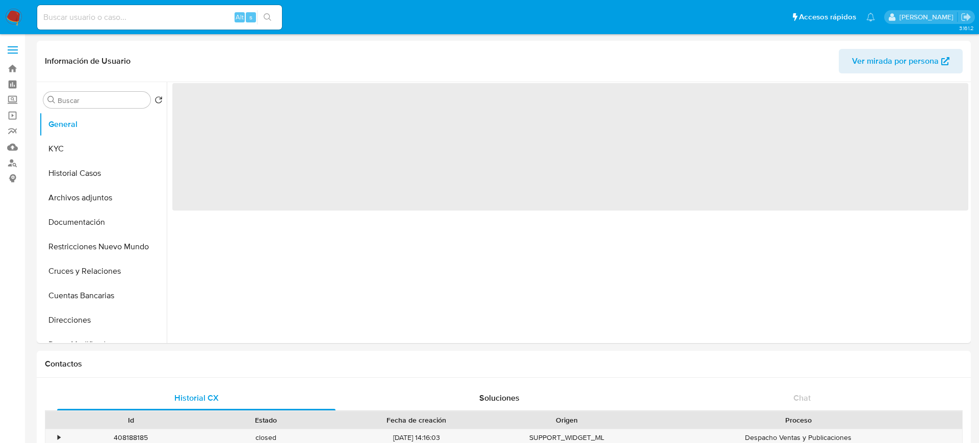
select select "10"
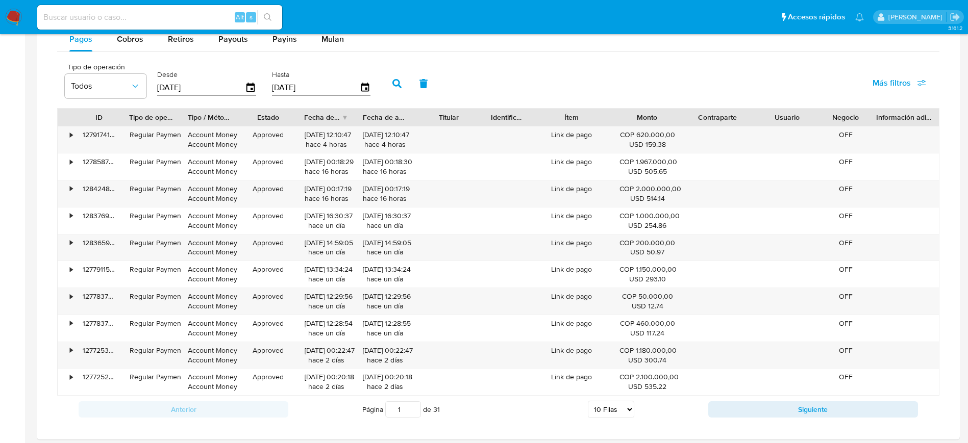
scroll to position [655, 0]
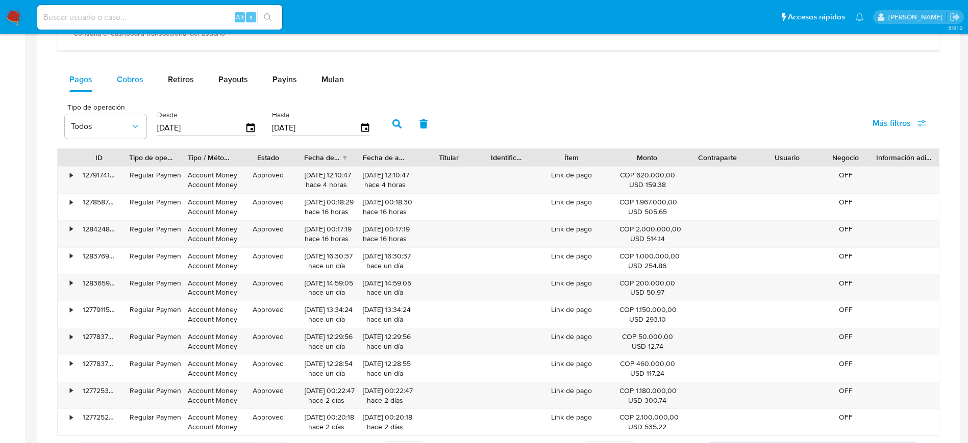
click at [115, 82] on button "Cobros" at bounding box center [130, 79] width 51 height 24
select select "10"
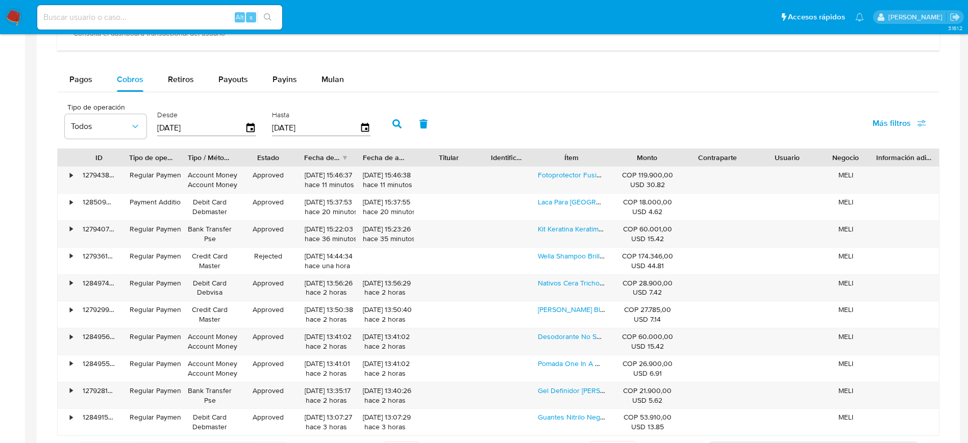
drag, startPoint x: 622, startPoint y: 153, endPoint x: 696, endPoint y: 154, distance: 73.5
click at [696, 154] on div "ID Tipo de operación Tipo / Método Estado Fecha de creación Fecha de aprobación…" at bounding box center [498, 157] width 881 height 17
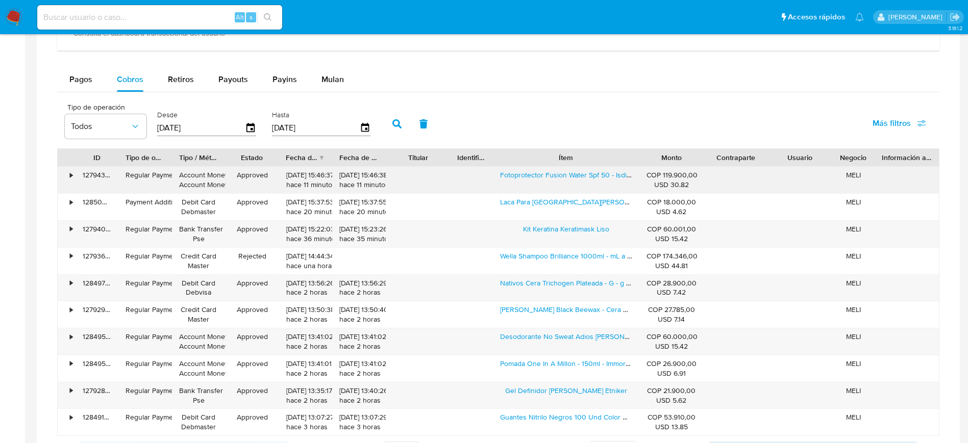
drag, startPoint x: 608, startPoint y: 163, endPoint x: 672, endPoint y: 167, distance: 64.4
click at [672, 167] on div "ID Tipo de operación Tipo / Método Estado Fecha de creación Fecha de aprobación…" at bounding box center [498, 292] width 882 height 288
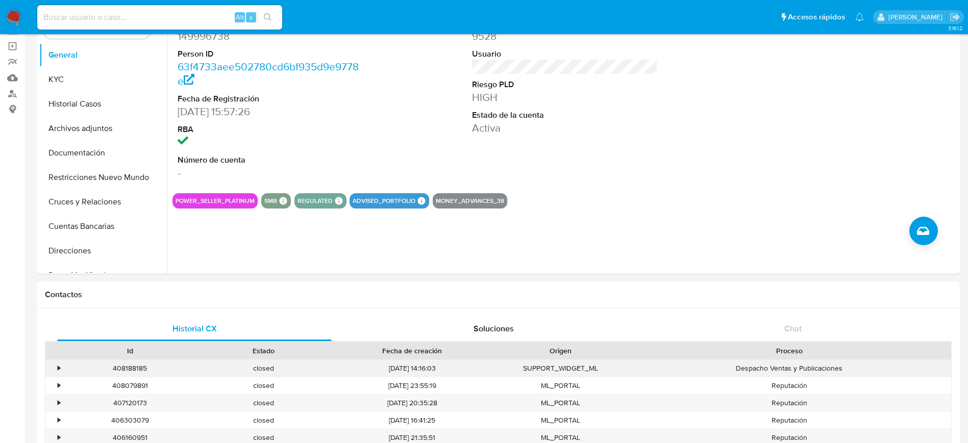
scroll to position [0, 0]
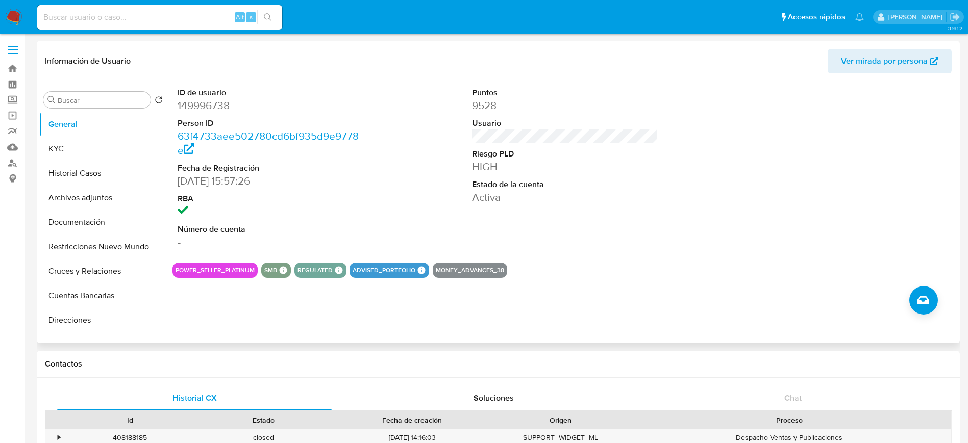
click at [422, 134] on div "ID de usuario 149996738 Person ID 63f4733aee502780cd6bf935d9e9778e Fecha de Reg…" at bounding box center [564, 168] width 785 height 172
click at [566, 137] on div "Puntos 9528 Usuario Riesgo PLD HIGH Estado de la cuenta Activa" at bounding box center [565, 168] width 196 height 172
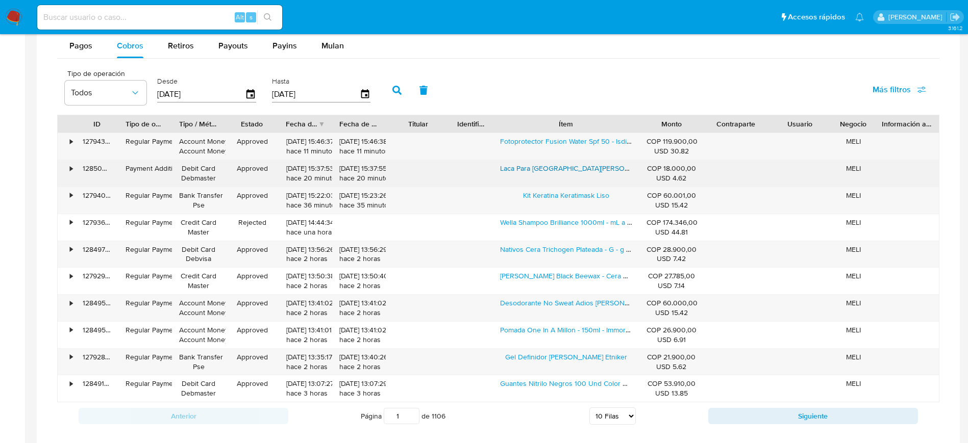
scroll to position [612, 0]
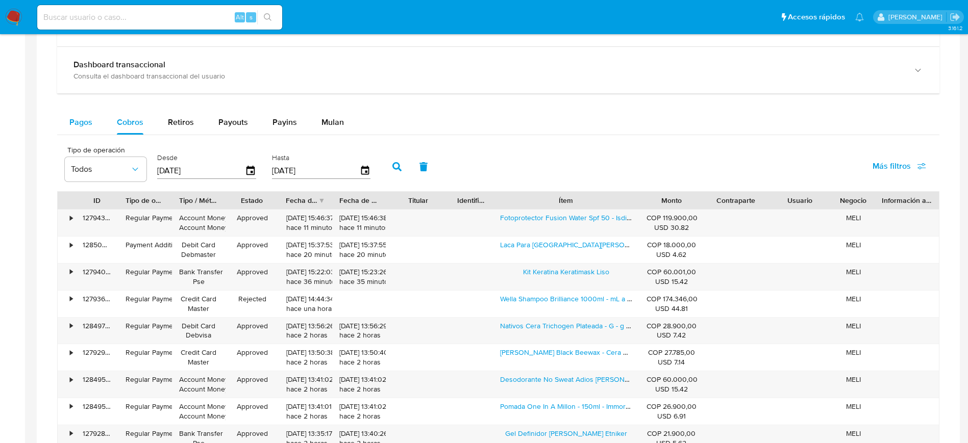
click at [77, 117] on span "Pagos" at bounding box center [80, 122] width 23 height 12
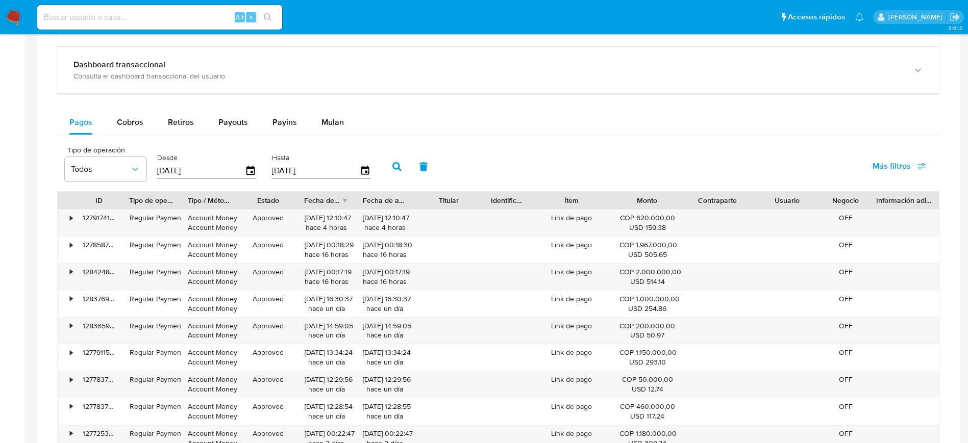
scroll to position [689, 0]
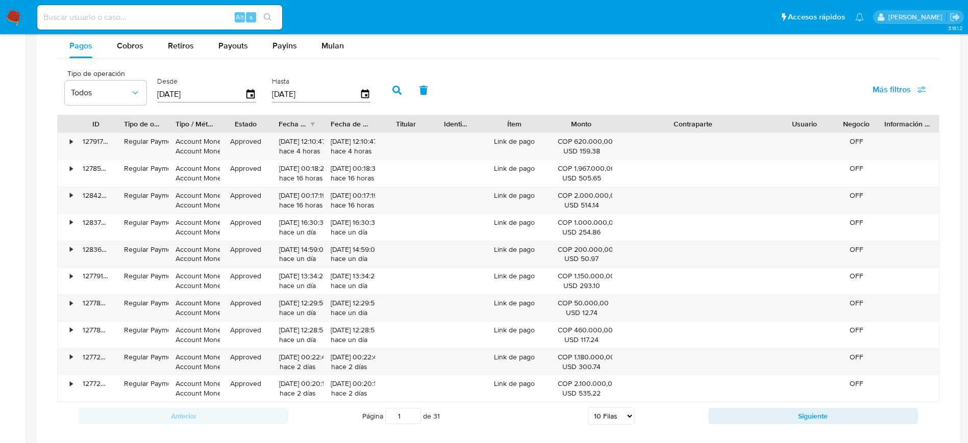
drag, startPoint x: 754, startPoint y: 127, endPoint x: 846, endPoint y: 126, distance: 91.3
click at [846, 126] on div "ID Tipo de operación Tipo / Método Estado Fecha de creación Fecha de aprobación…" at bounding box center [498, 123] width 881 height 17
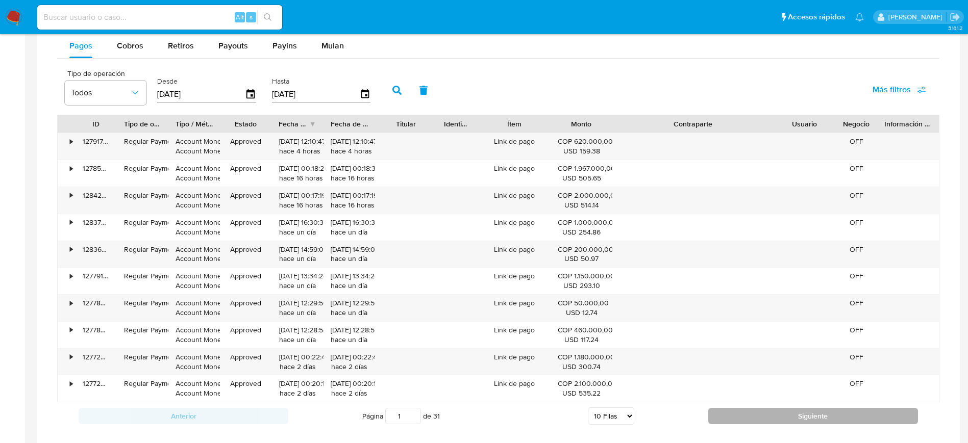
click at [742, 413] on button "Siguiente" at bounding box center [813, 416] width 210 height 16
click at [751, 415] on button "Siguiente" at bounding box center [813, 416] width 210 height 16
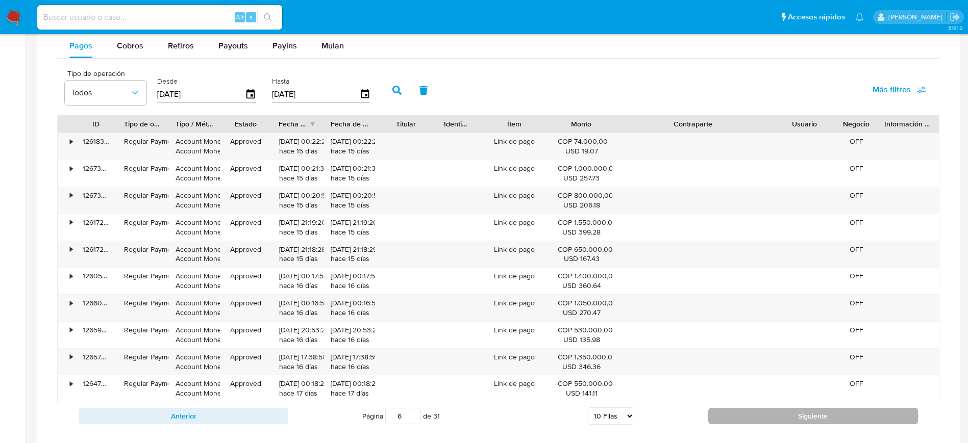
click at [716, 418] on button "Siguiente" at bounding box center [813, 416] width 210 height 16
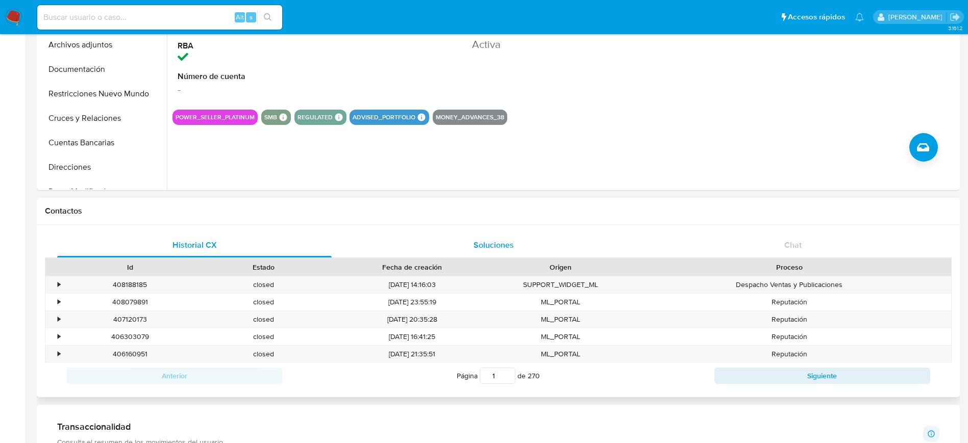
scroll to position [0, 0]
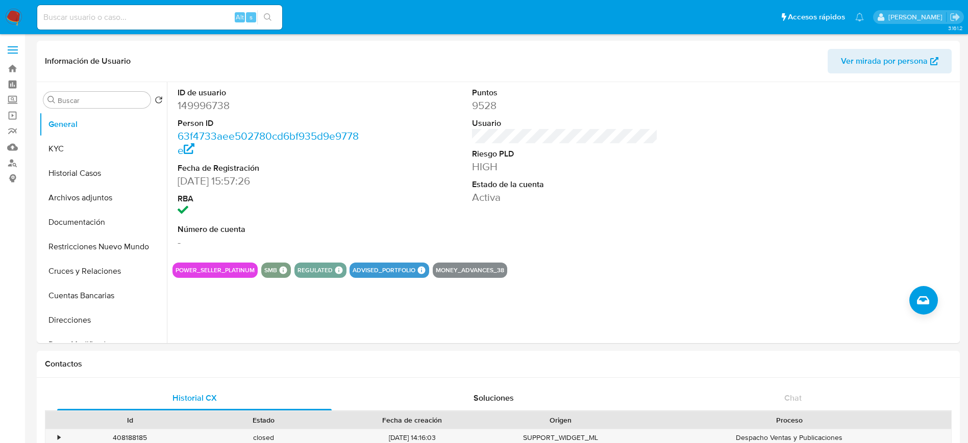
drag, startPoint x: 97, startPoint y: 182, endPoint x: 320, endPoint y: 35, distance: 267.4
click at [97, 182] on button "Historial Casos" at bounding box center [103, 173] width 128 height 24
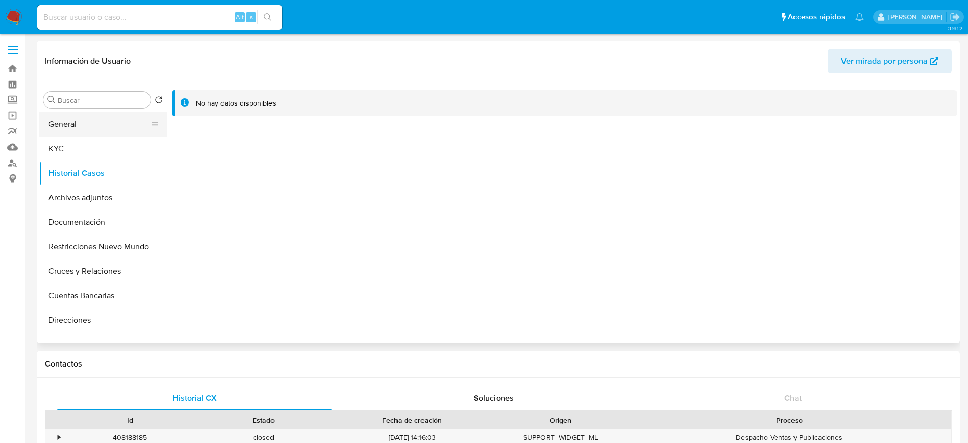
click at [91, 121] on button "General" at bounding box center [98, 124] width 119 height 24
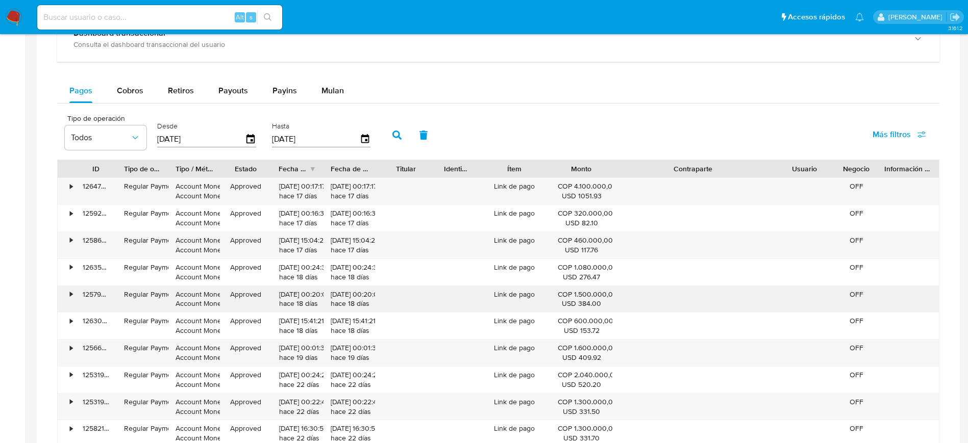
scroll to position [689, 0]
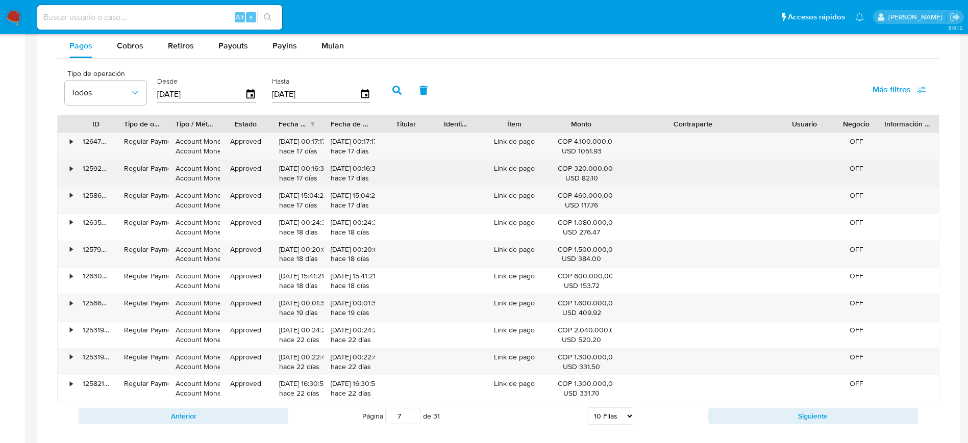
click at [748, 295] on div "Tipo de operación Todos Desde 06/07/2025 Hasta 03/10/2025 Más filtros ID Tipo d…" at bounding box center [498, 247] width 882 height 366
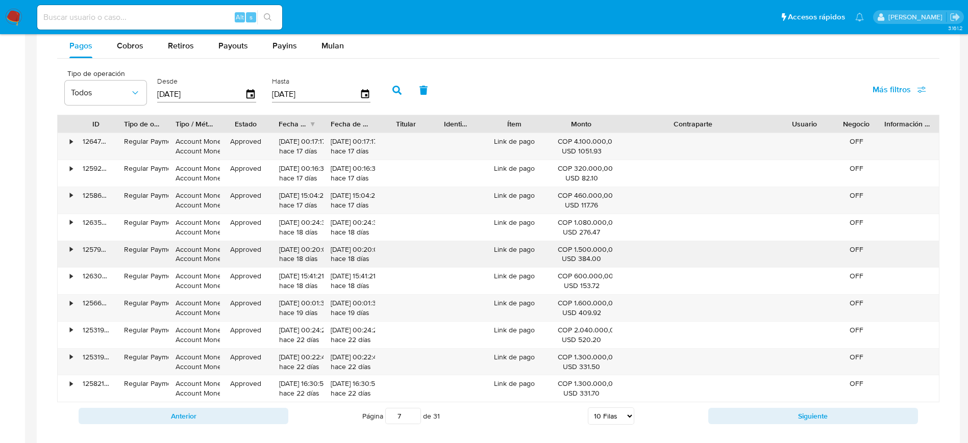
click at [488, 260] on div "Link de pago" at bounding box center [514, 254] width 72 height 27
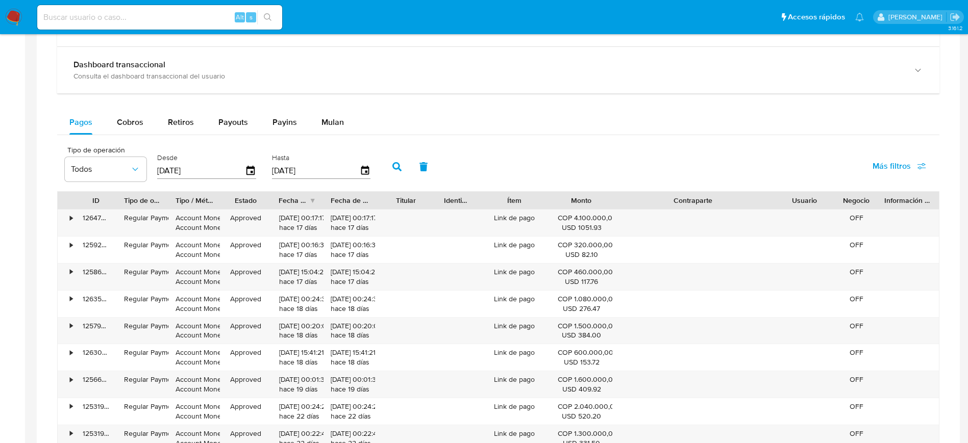
scroll to position [842, 0]
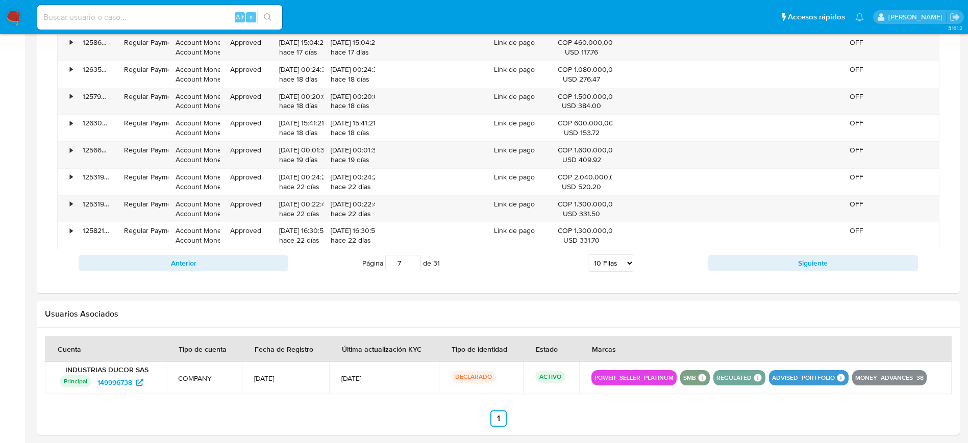
drag, startPoint x: 402, startPoint y: 262, endPoint x: 326, endPoint y: 259, distance: 76.6
click at [326, 259] on div "Página 7 de 31 5 Filas 10 Filas 20 Filas 25 Filas 50 Filas 100 Filas" at bounding box center [498, 263] width 420 height 20
type input "1"
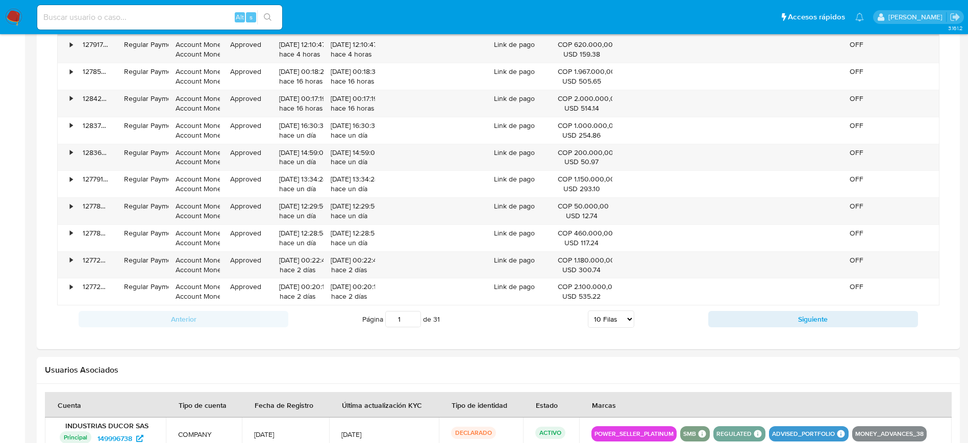
scroll to position [765, 0]
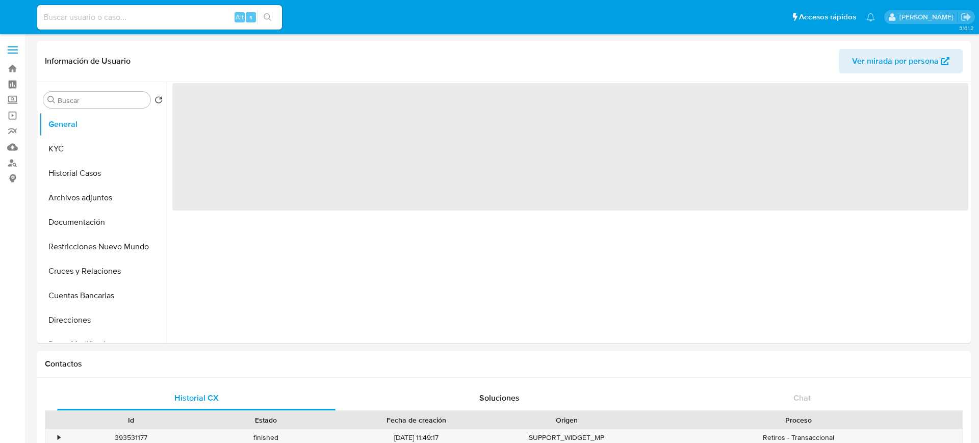
select select "10"
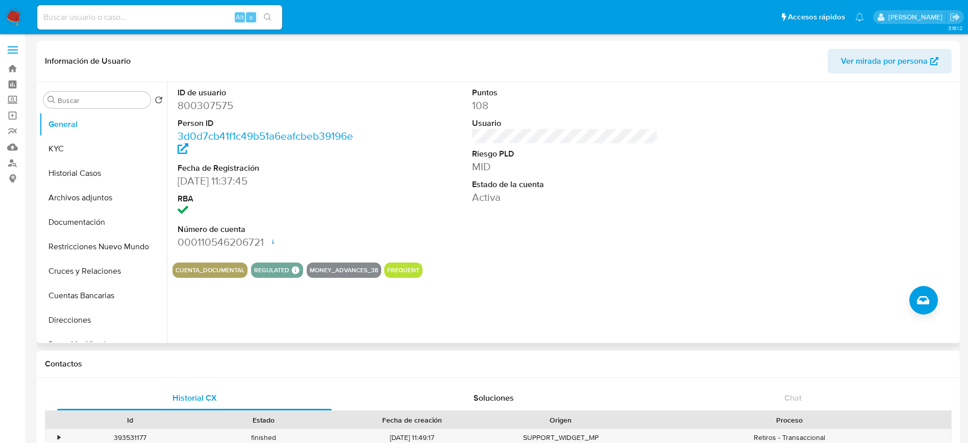
click at [627, 147] on dl "Puntos 108 Usuario Riesgo PLD MID Estado de la cuenta Activa" at bounding box center [565, 145] width 186 height 117
drag, startPoint x: 496, startPoint y: 143, endPoint x: 548, endPoint y: 143, distance: 51.5
click at [571, 143] on dl "Puntos 108 Usuario Riesgo PLD MID Estado de la cuenta Activa" at bounding box center [565, 145] width 186 height 117
click at [467, 141] on div "Puntos 108 Usuario Riesgo PLD MID Estado de la cuenta Activa" at bounding box center [565, 168] width 196 height 172
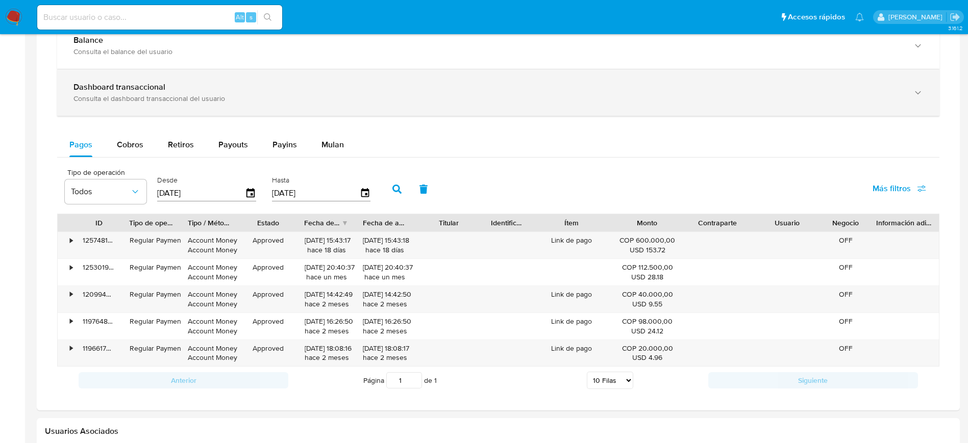
scroll to position [509, 0]
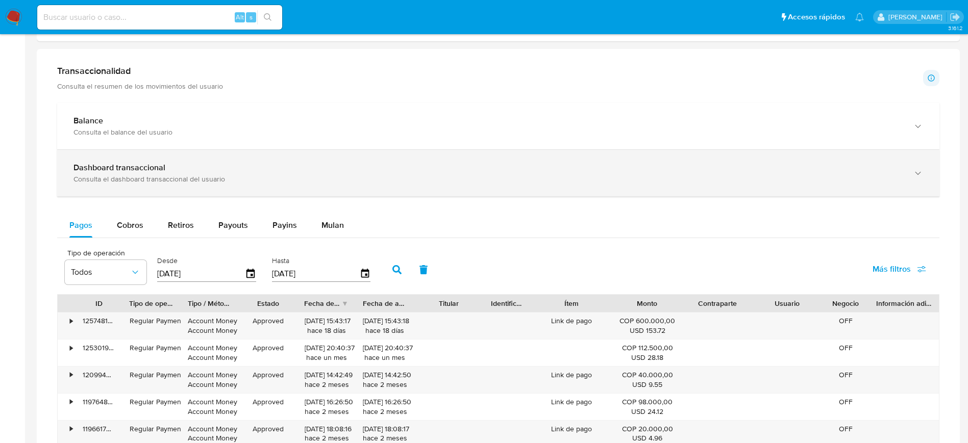
click at [138, 174] on div "Consulta el dashboard transaccional del usuario" at bounding box center [487, 178] width 829 height 9
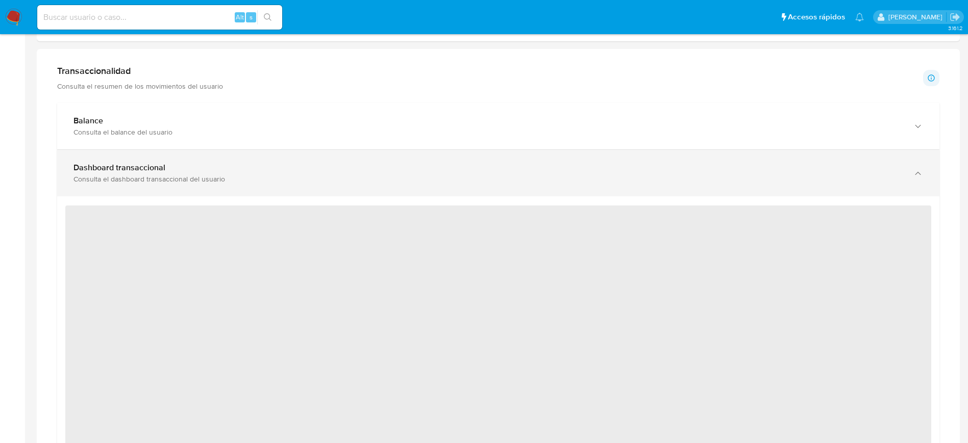
click at [137, 188] on div "Dashboard transaccional Consulta el dashboard transaccional del usuario" at bounding box center [498, 173] width 882 height 46
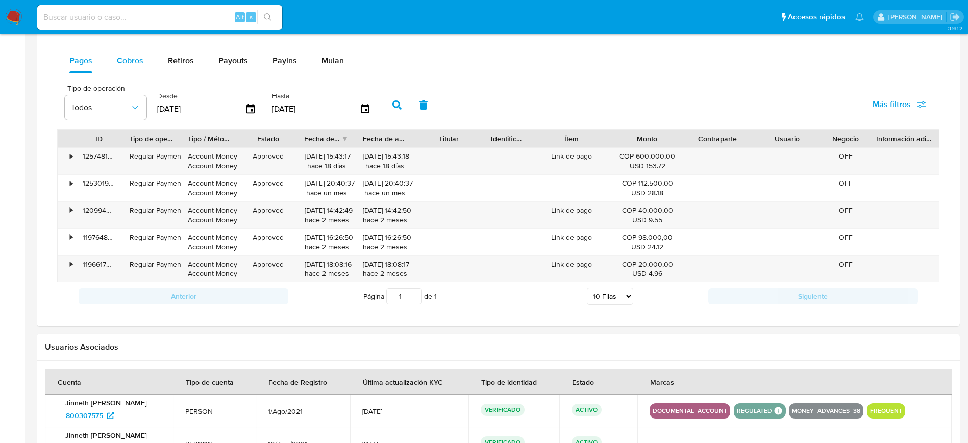
scroll to position [586, 0]
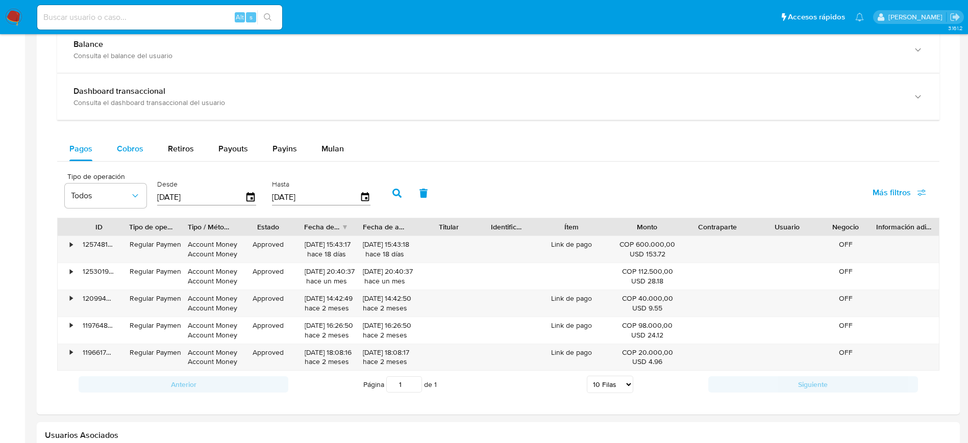
click at [136, 139] on div "Cobros" at bounding box center [130, 149] width 27 height 24
select select "10"
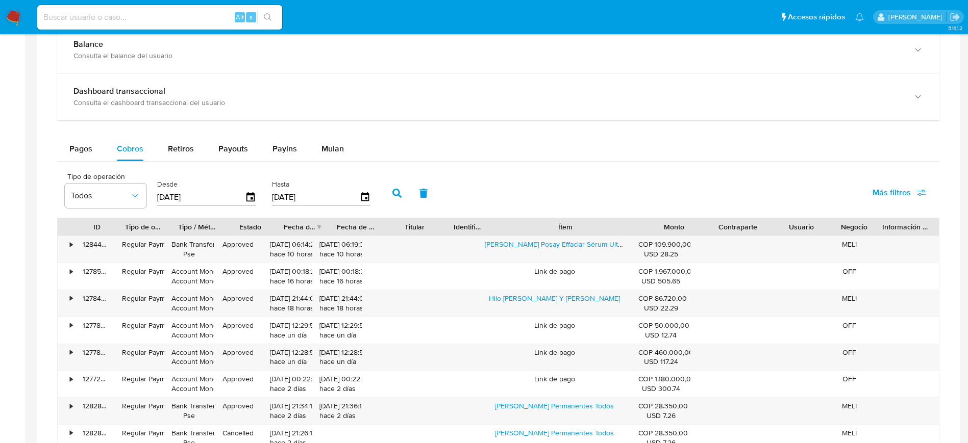
drag, startPoint x: 611, startPoint y: 226, endPoint x: 739, endPoint y: 232, distance: 127.7
click at [741, 231] on div "ID Tipo de operación Tipo / Método Estado Fecha de creación Fecha de aprobación…" at bounding box center [498, 226] width 881 height 17
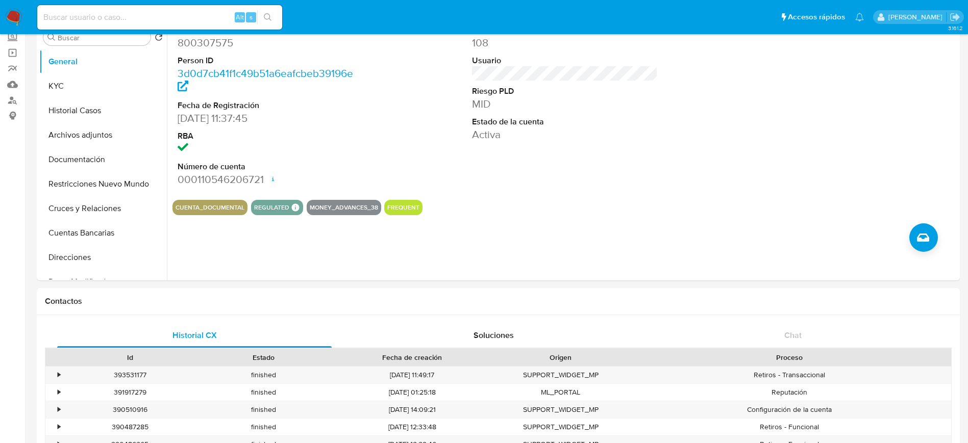
scroll to position [0, 0]
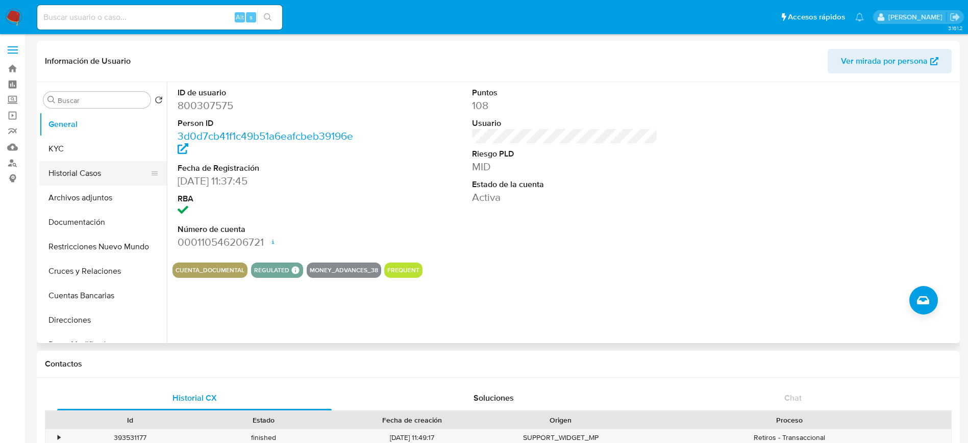
click at [82, 175] on button "Historial Casos" at bounding box center [98, 173] width 119 height 24
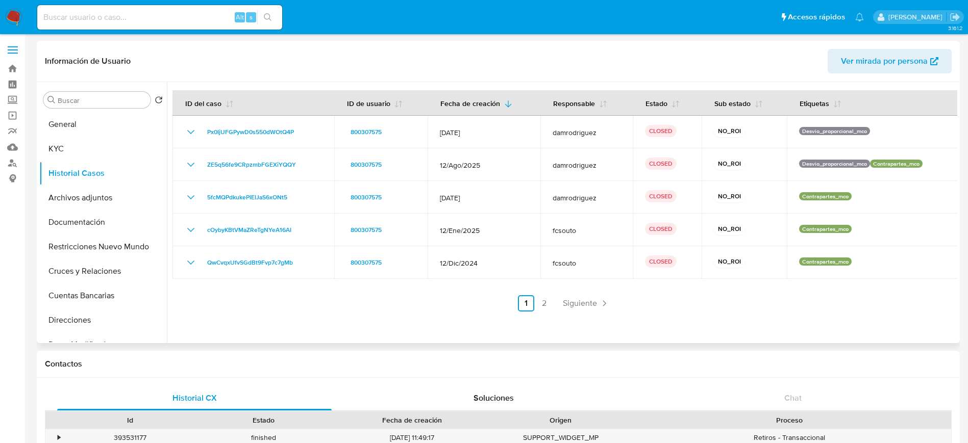
click at [499, 45] on div "Información de Usuario Ver mirada por persona" at bounding box center [498, 61] width 923 height 41
click at [75, 140] on button "KYC" at bounding box center [98, 149] width 119 height 24
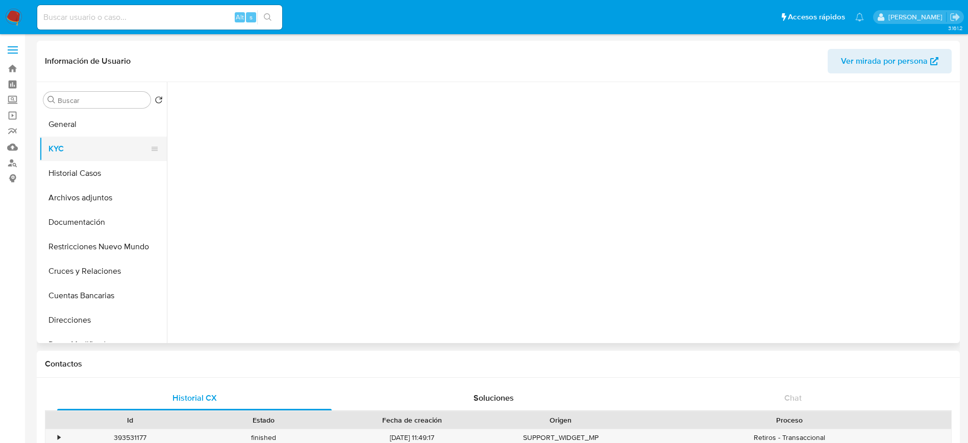
click at [77, 137] on button "KYC" at bounding box center [98, 149] width 119 height 24
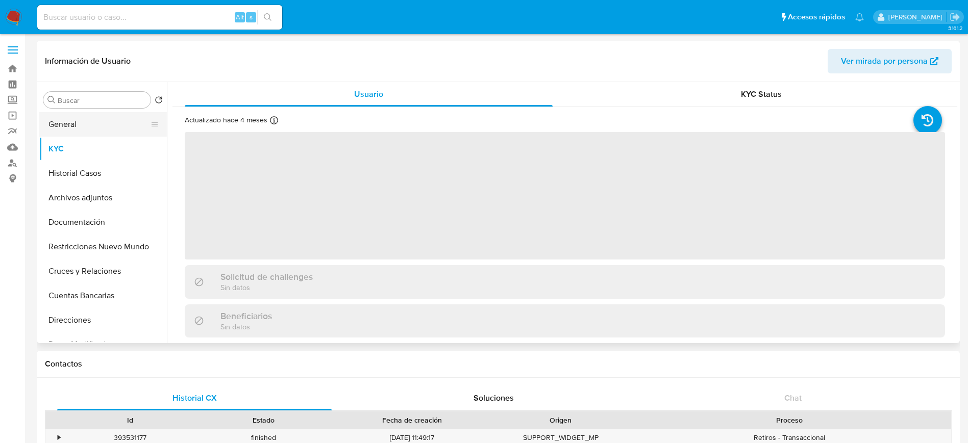
click at [80, 132] on button "General" at bounding box center [98, 124] width 119 height 24
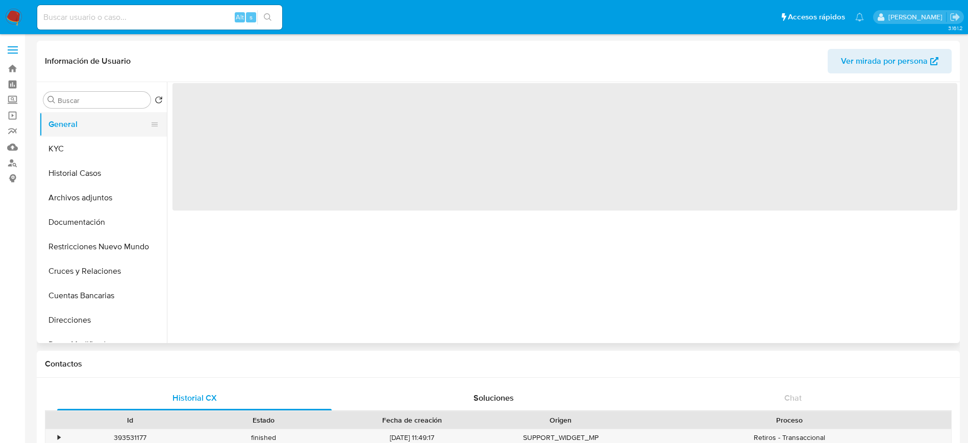
click at [82, 128] on button "General" at bounding box center [98, 124] width 119 height 24
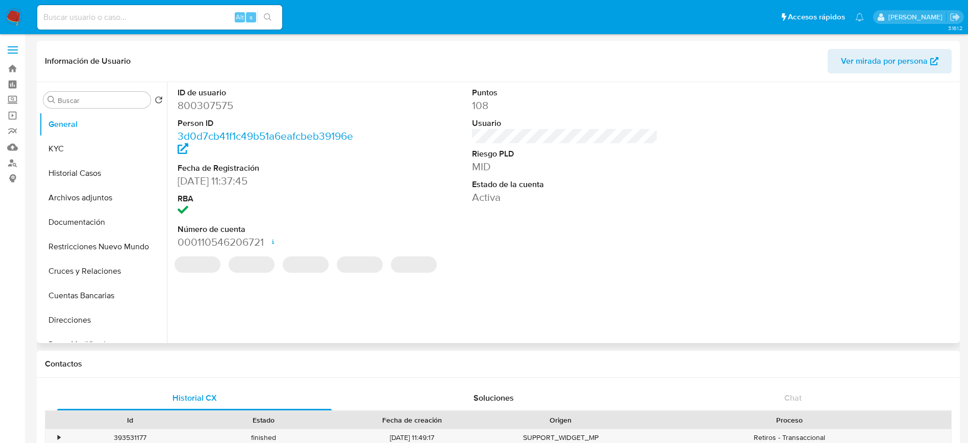
click at [660, 133] on div "ID de usuario 800307575 Person ID 3d0d7cb41f1c49b51a6eafcbeb39196e Fecha de Reg…" at bounding box center [564, 168] width 785 height 172
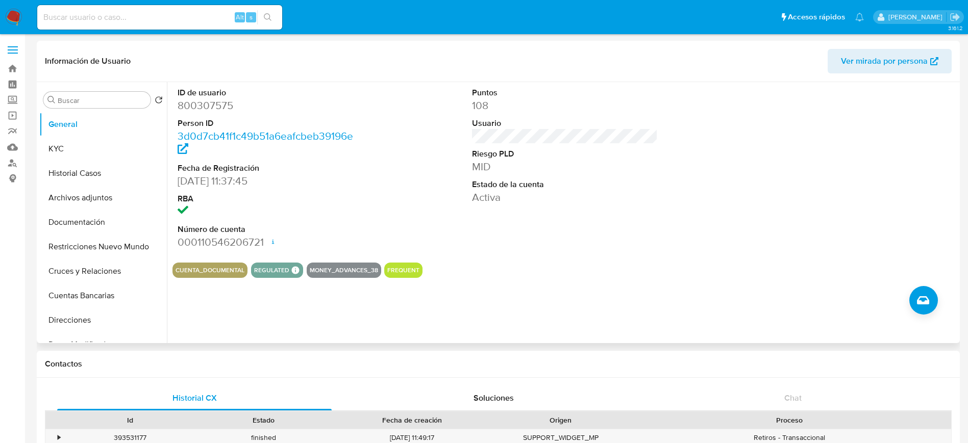
click at [537, 135] on div "Puntos 108 Usuario Riesgo PLD MID Estado de la cuenta Activa" at bounding box center [565, 168] width 196 height 172
click at [467, 135] on div "Puntos 108 Usuario Riesgo PLD MID Estado de la cuenta Activa" at bounding box center [565, 168] width 196 height 172
click at [575, 138] on div "Puntos 108 Usuario Riesgo PLD MID Estado de la cuenta Activa" at bounding box center [565, 168] width 196 height 172
click at [90, 186] on button "Archivos adjuntos" at bounding box center [98, 198] width 119 height 24
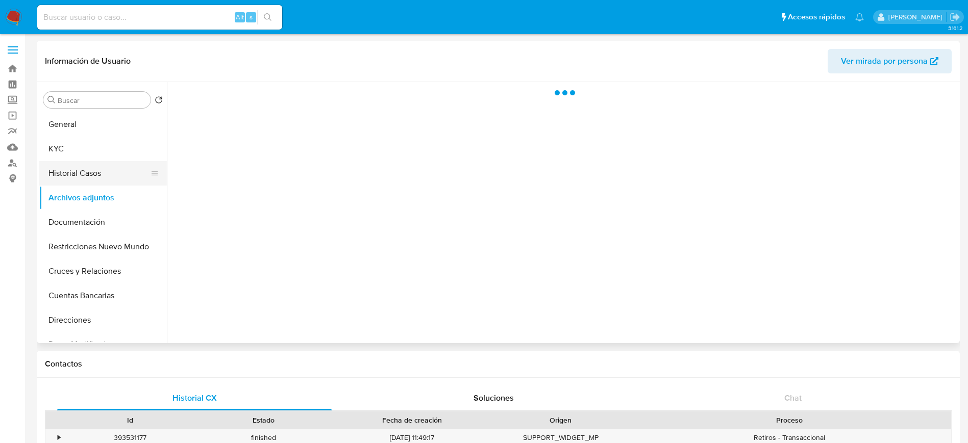
click at [100, 174] on button "Historial Casos" at bounding box center [98, 173] width 119 height 24
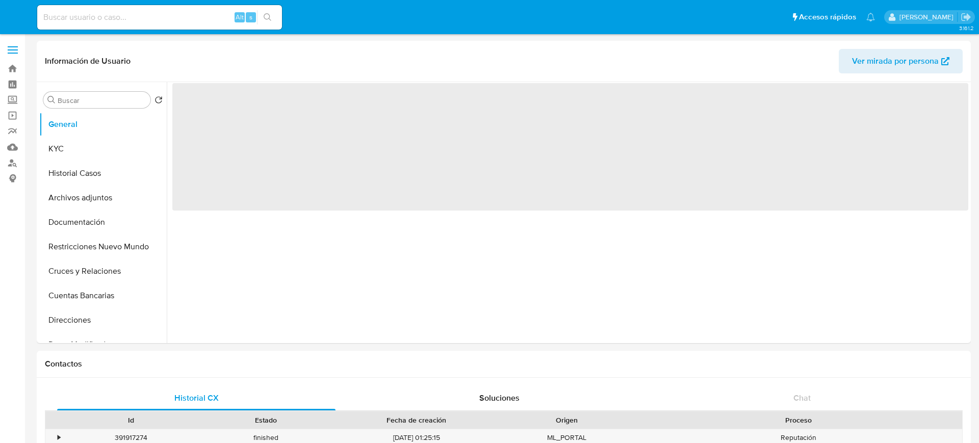
select select "10"
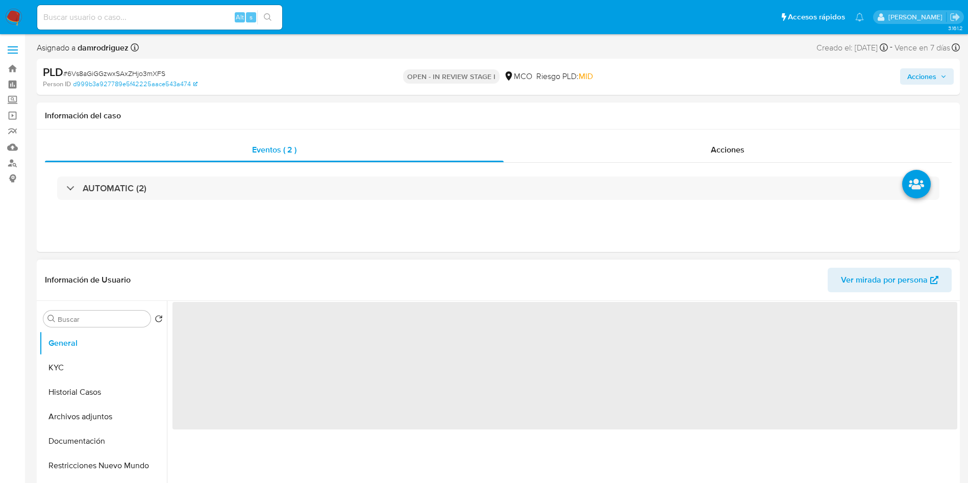
select select "10"
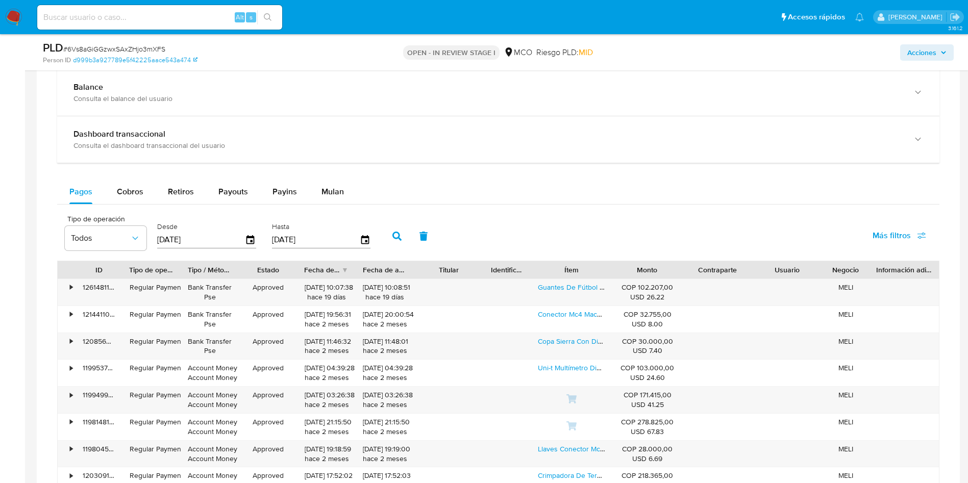
scroll to position [842, 0]
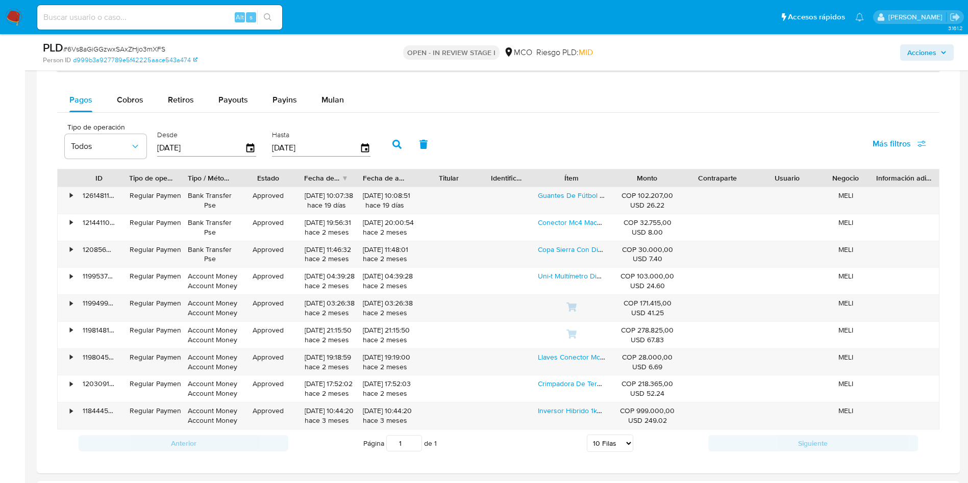
click at [142, 114] on div "Pagos Cobros Retiros Payouts Payins Mulan Tipo de operación Todos Desde [DATE] …" at bounding box center [498, 272] width 882 height 369
click at [135, 104] on span "Cobros" at bounding box center [130, 100] width 27 height 12
select select "10"
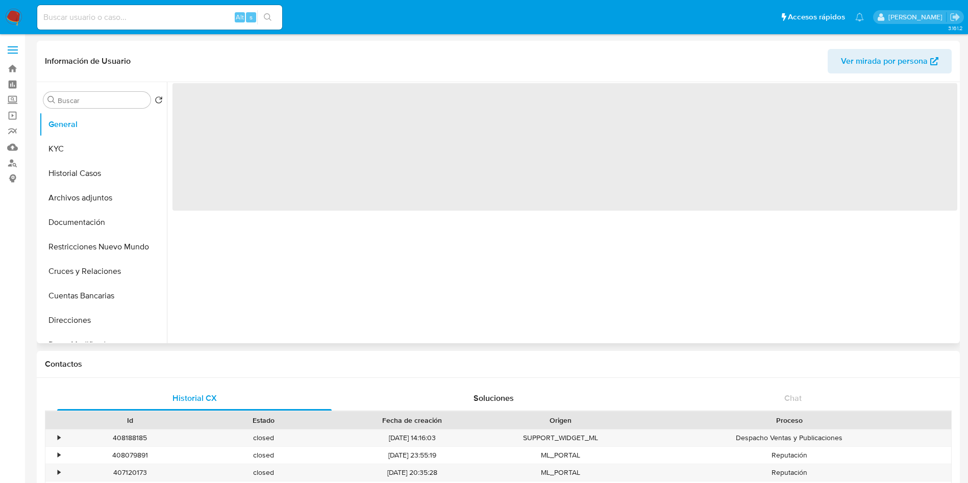
select select "10"
